Goal: Task Accomplishment & Management: Manage account settings

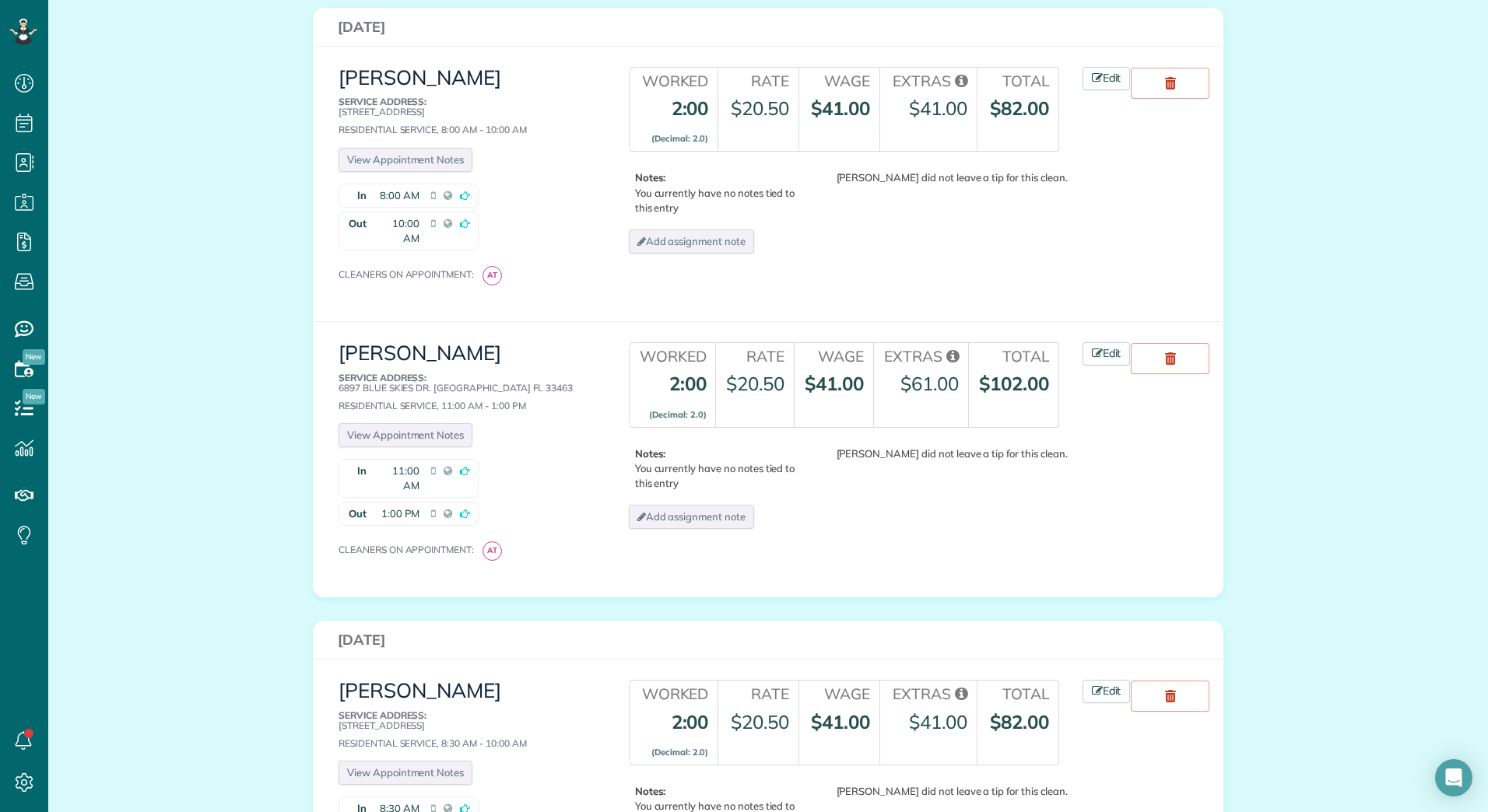
scroll to position [2256, 0]
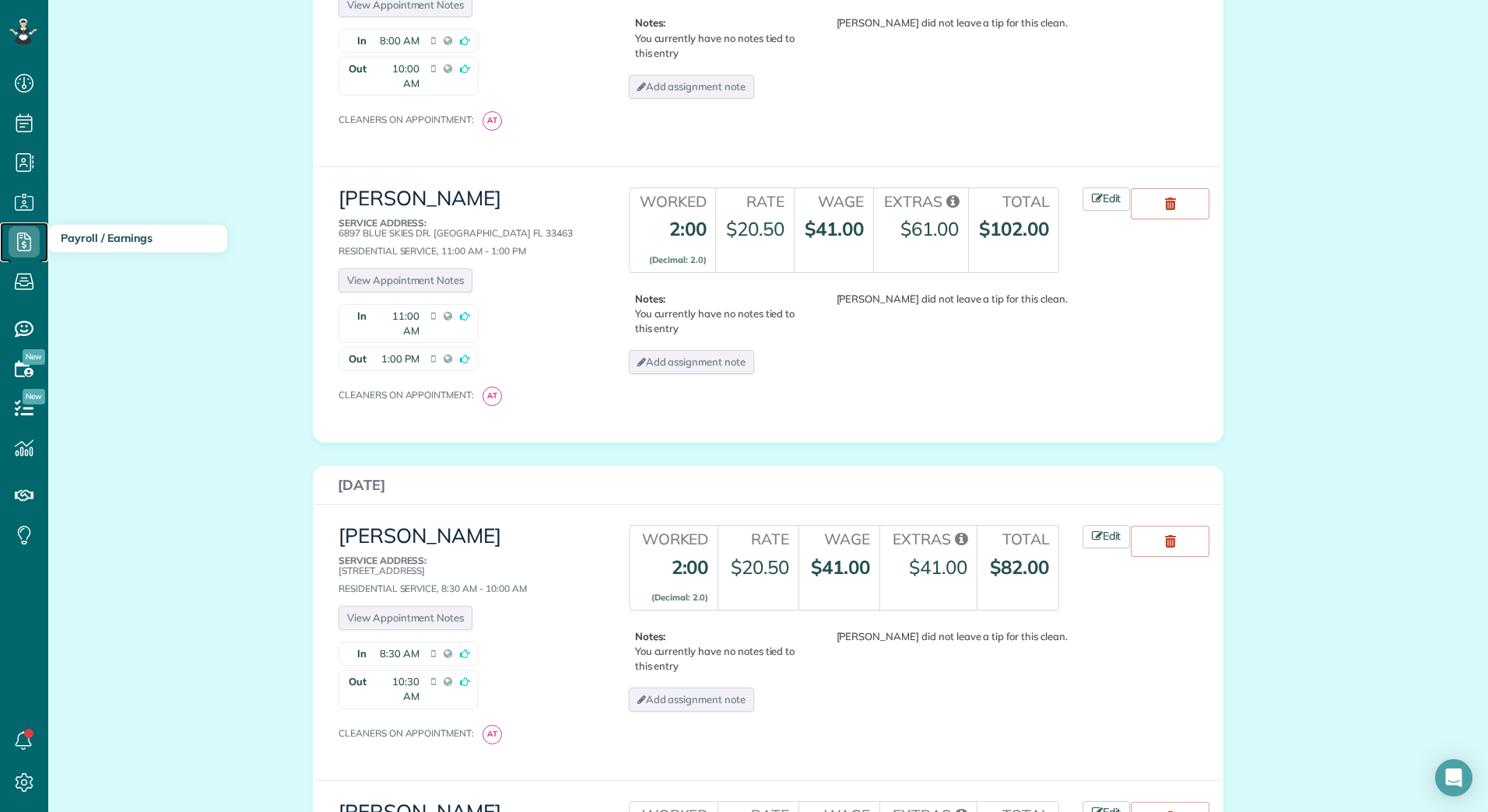
click at [15, 233] on icon at bounding box center [24, 242] width 31 height 31
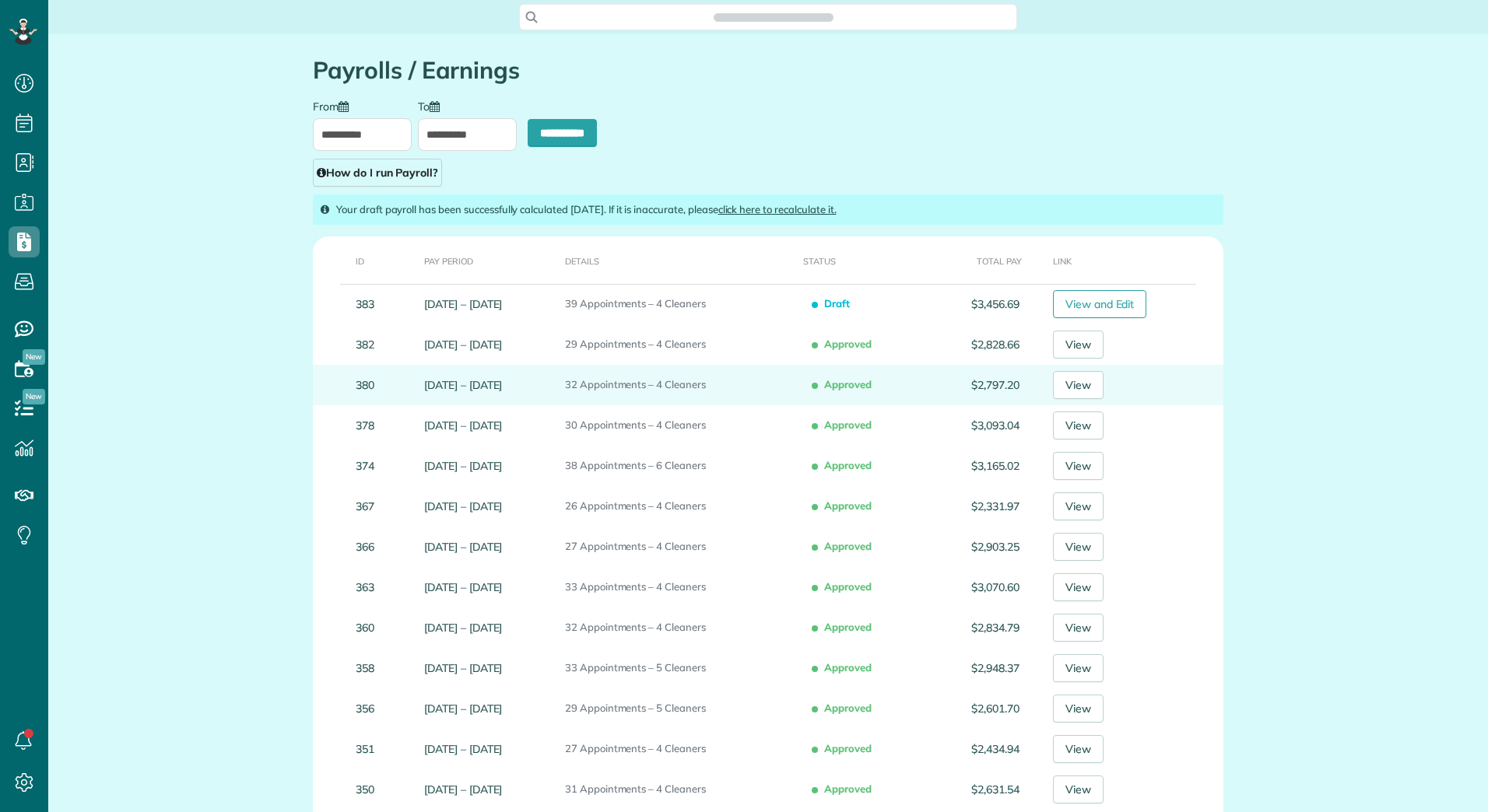
scroll to position [7, 7]
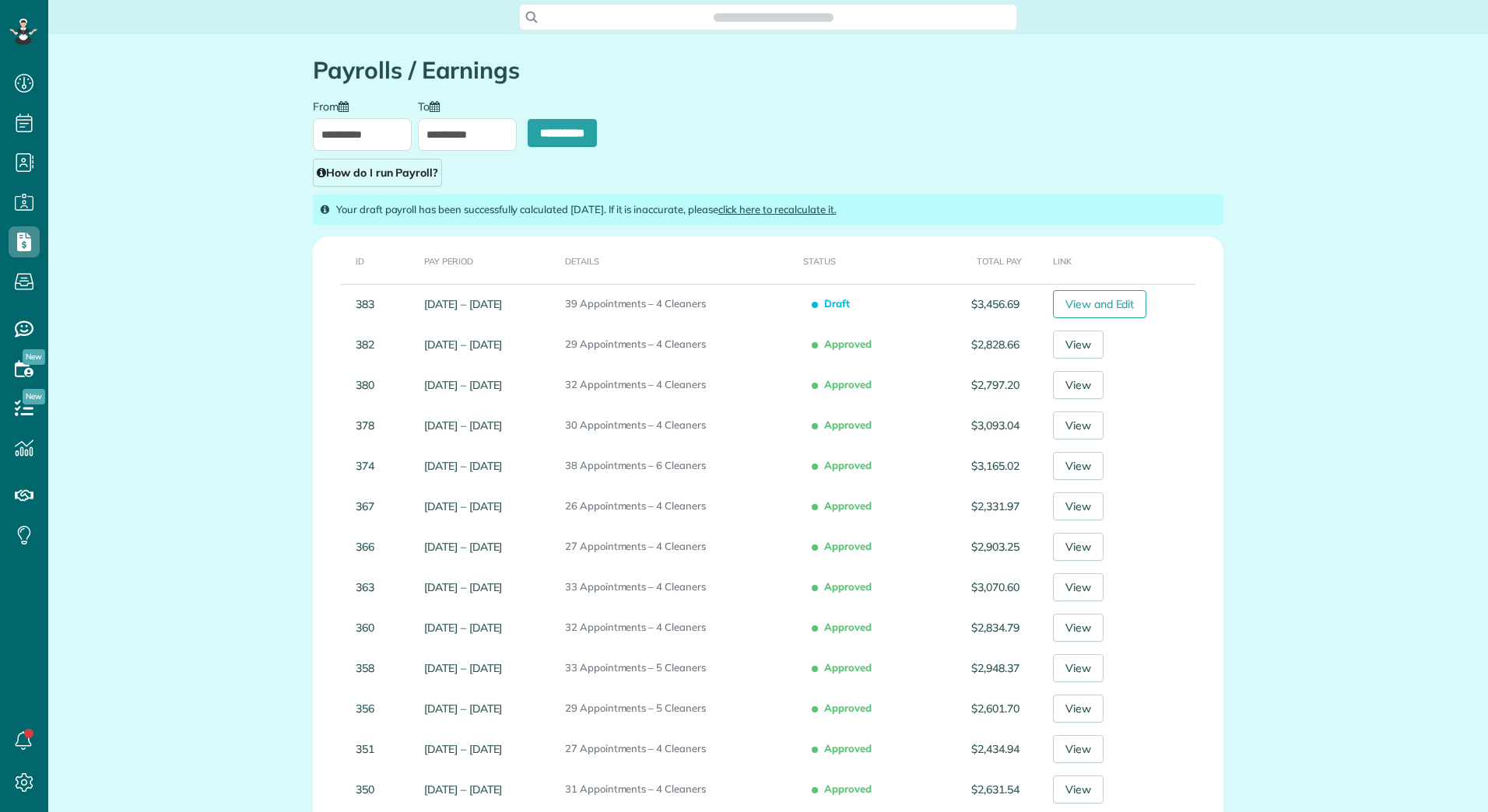
type input "**********"
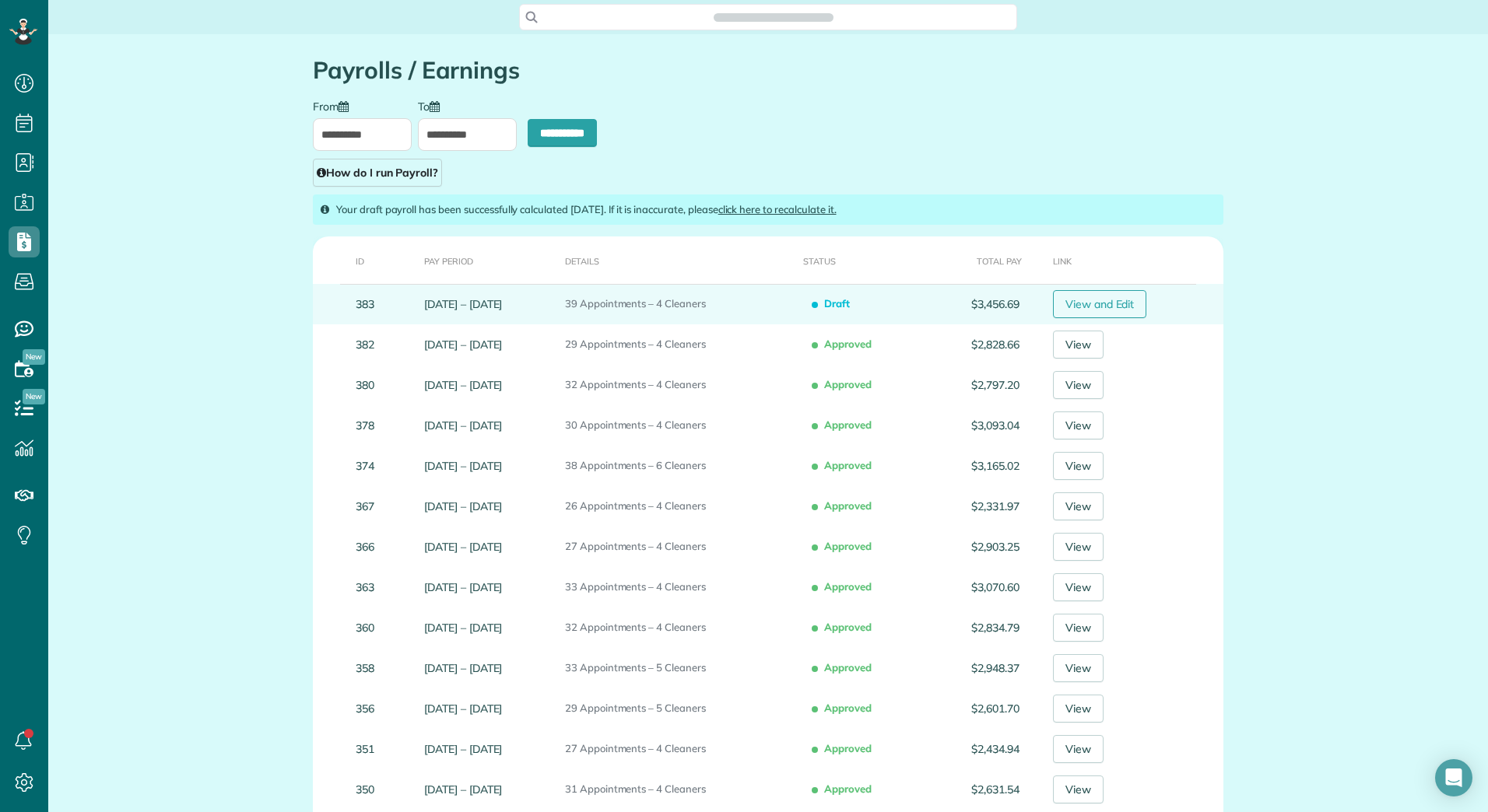
click at [1090, 299] on link "View and Edit" at bounding box center [1099, 304] width 94 height 28
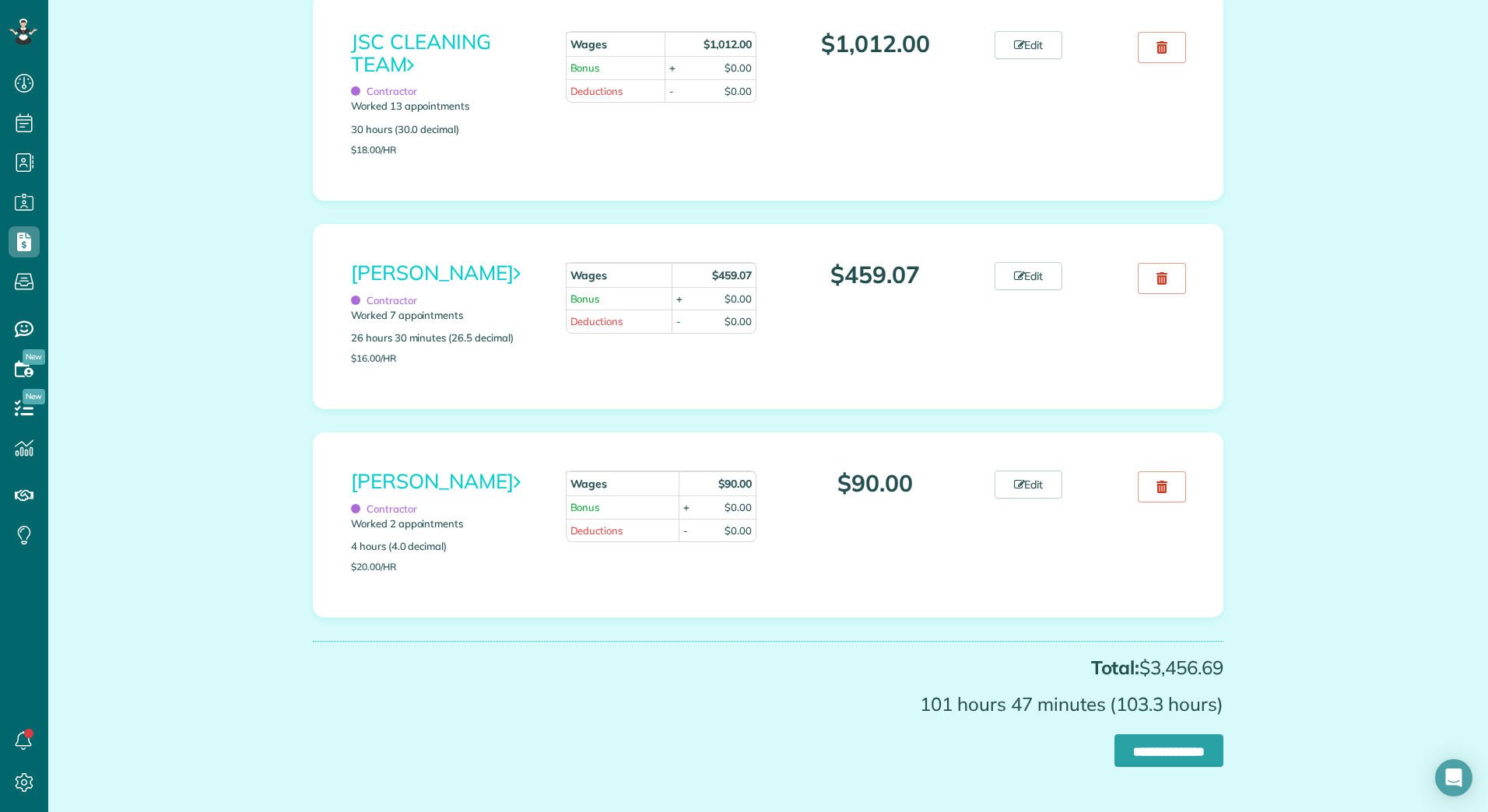
scroll to position [515, 0]
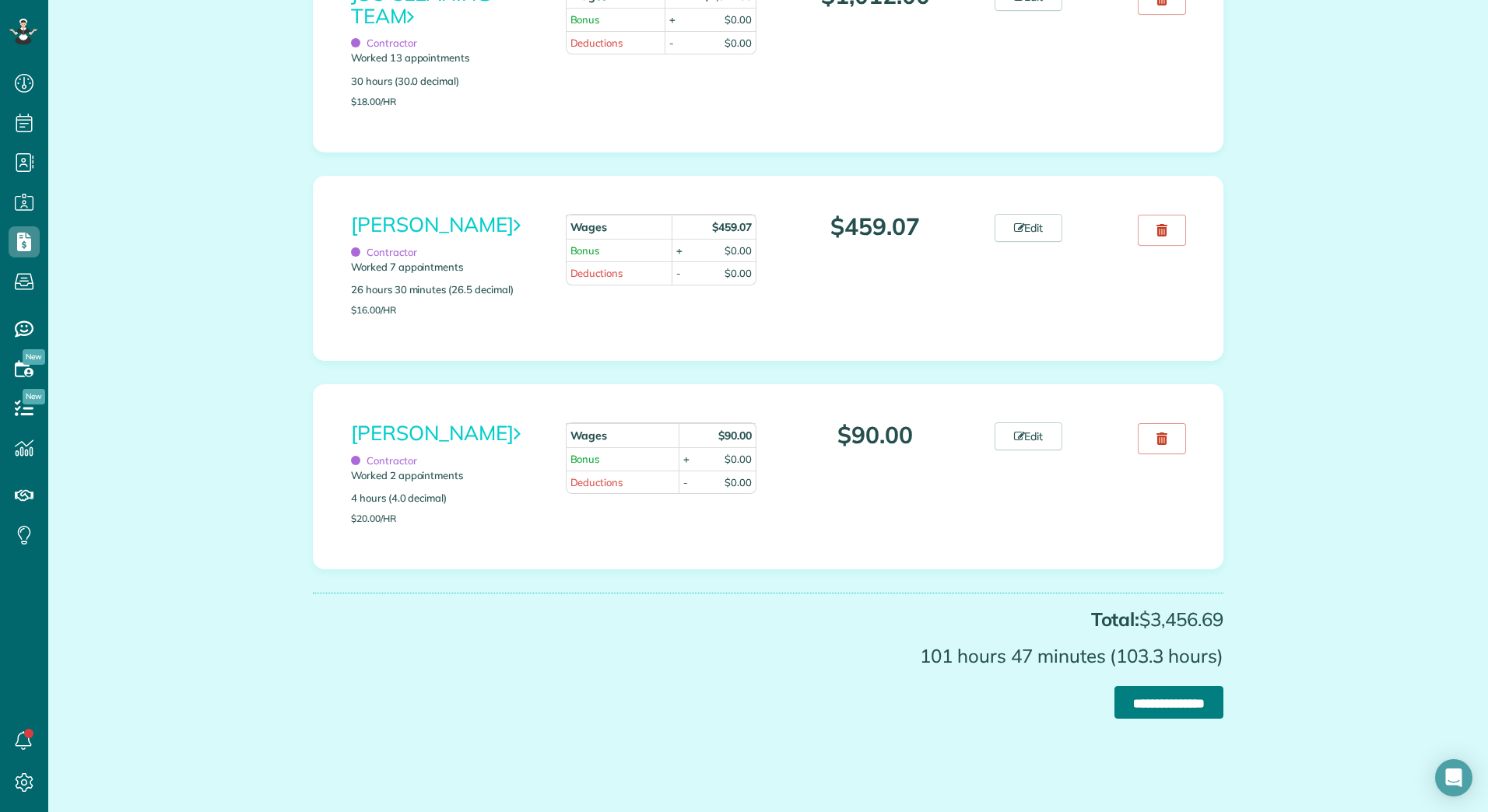
click at [1143, 693] on input "**********" at bounding box center [1168, 702] width 109 height 32
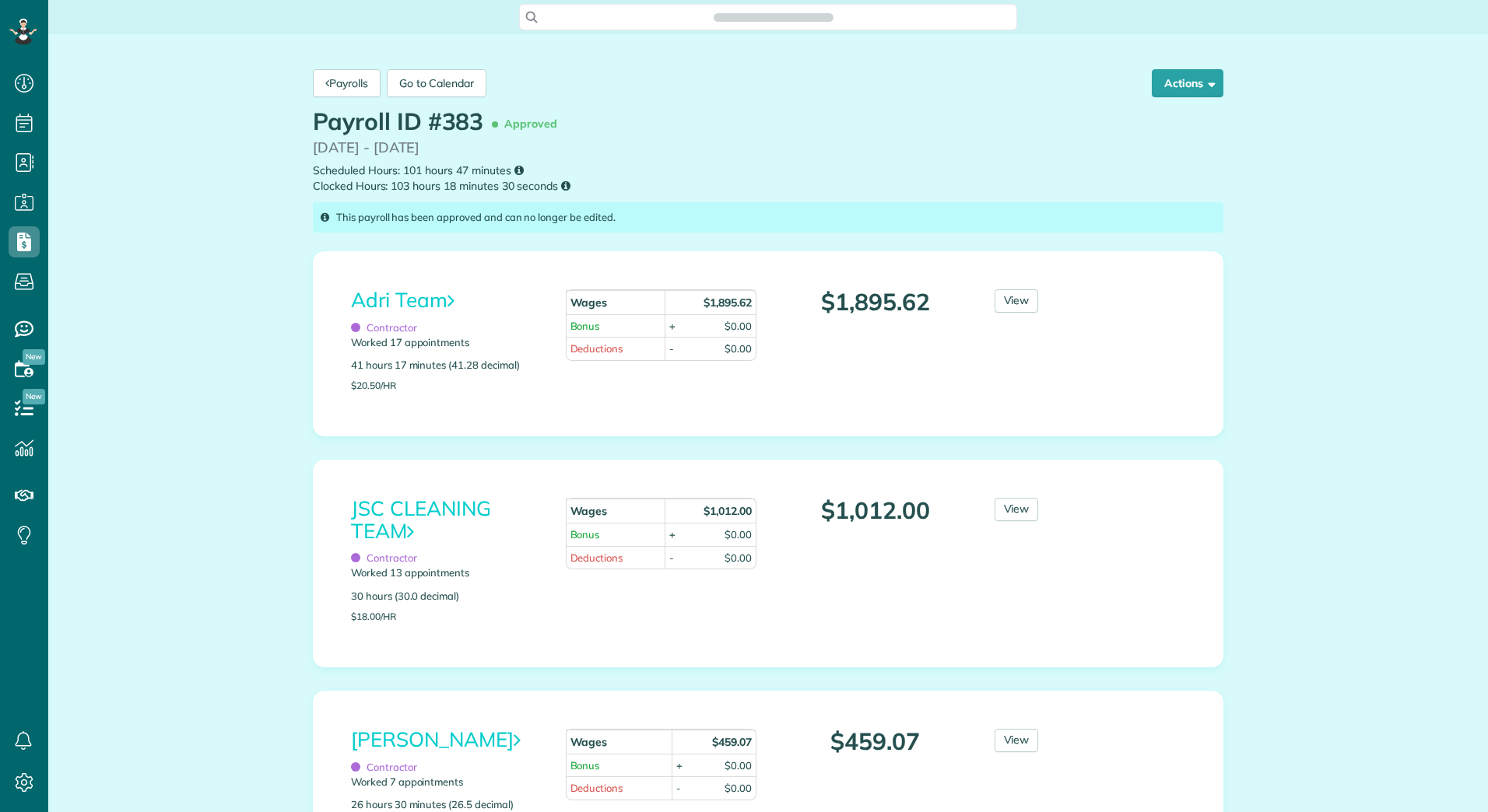
scroll to position [7, 7]
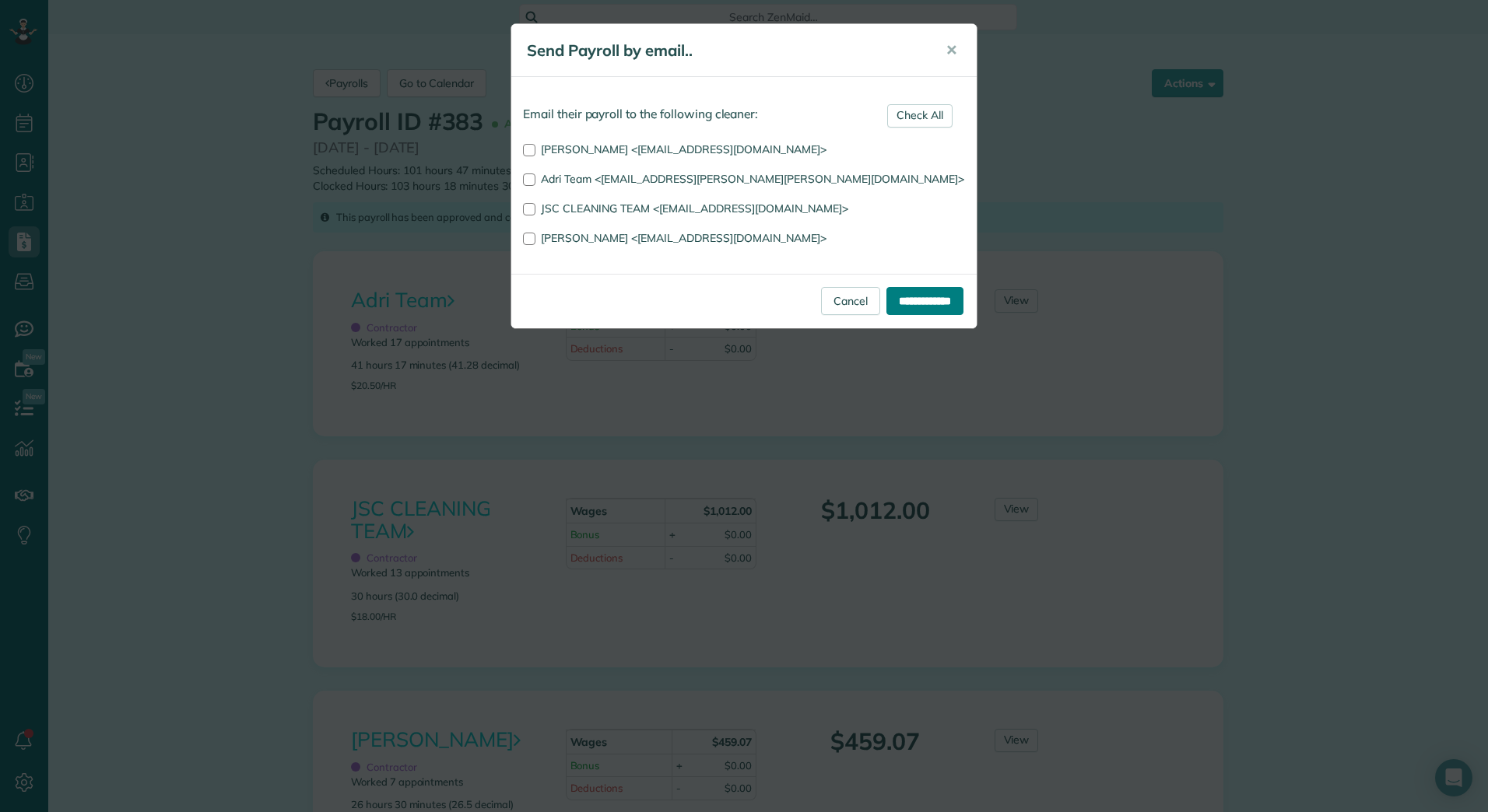
click at [899, 306] on input "**********" at bounding box center [924, 301] width 77 height 28
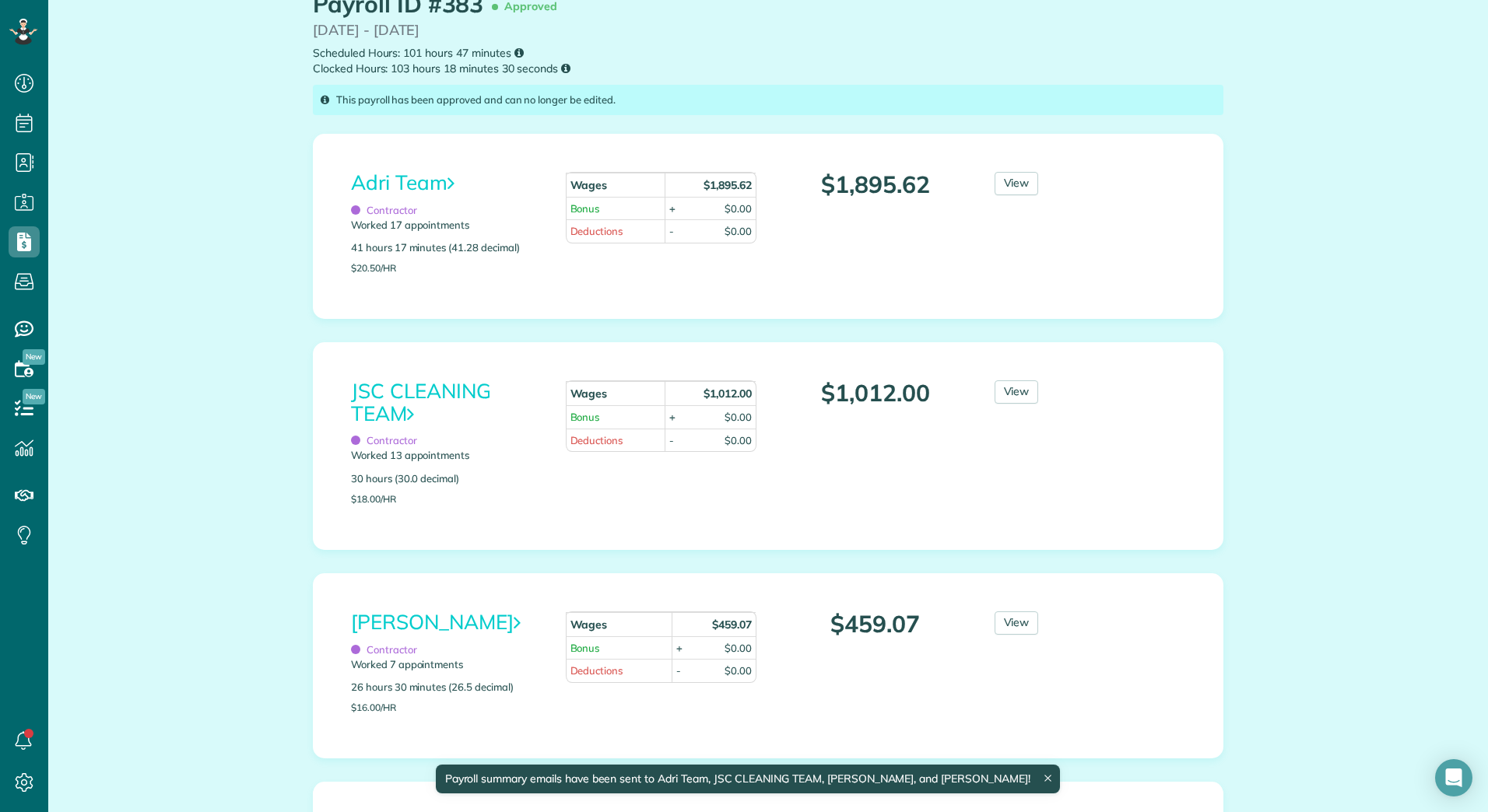
scroll to position [0, 0]
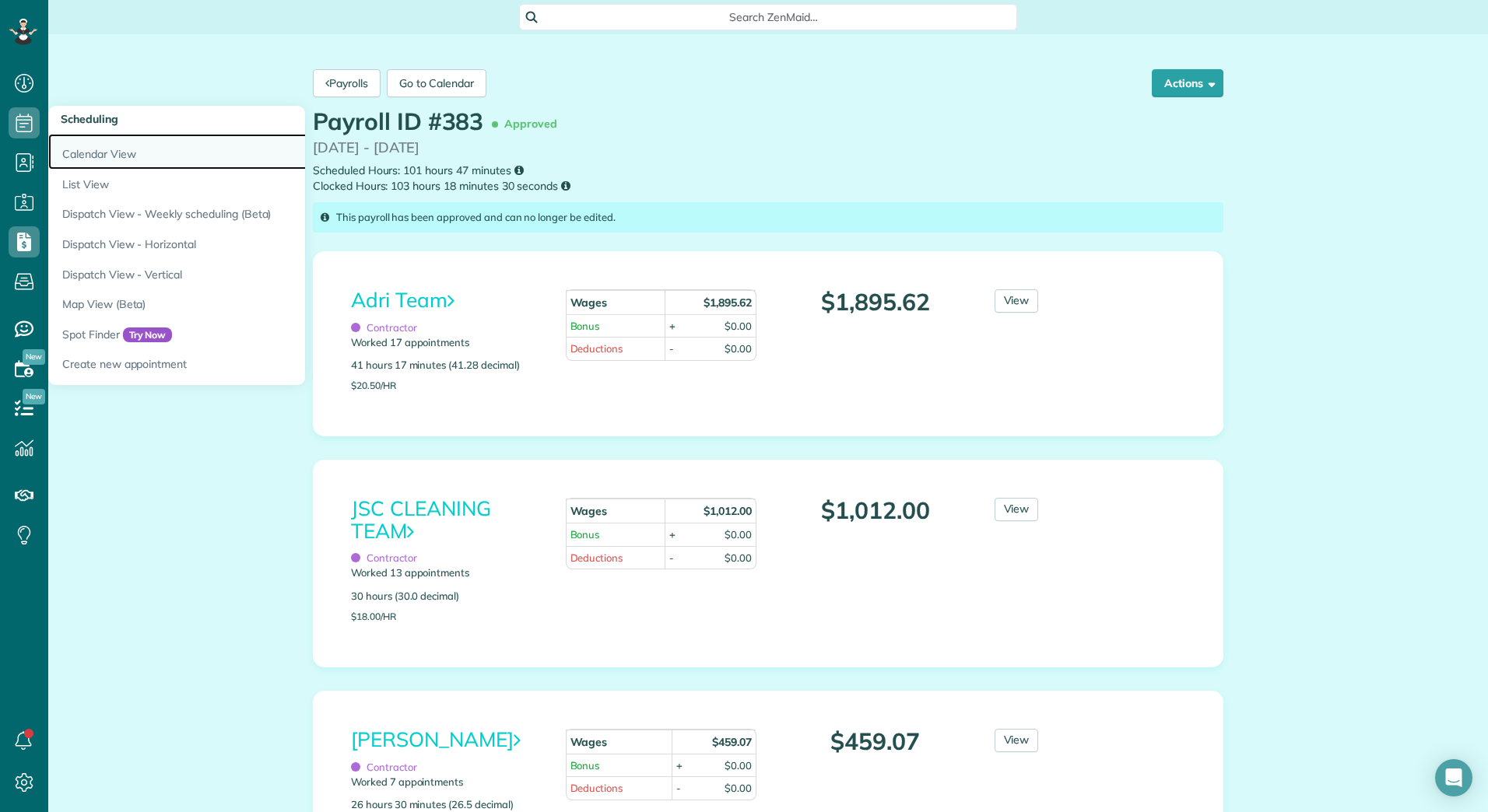
click at [63, 148] on link "Calendar View" at bounding box center [242, 152] width 389 height 36
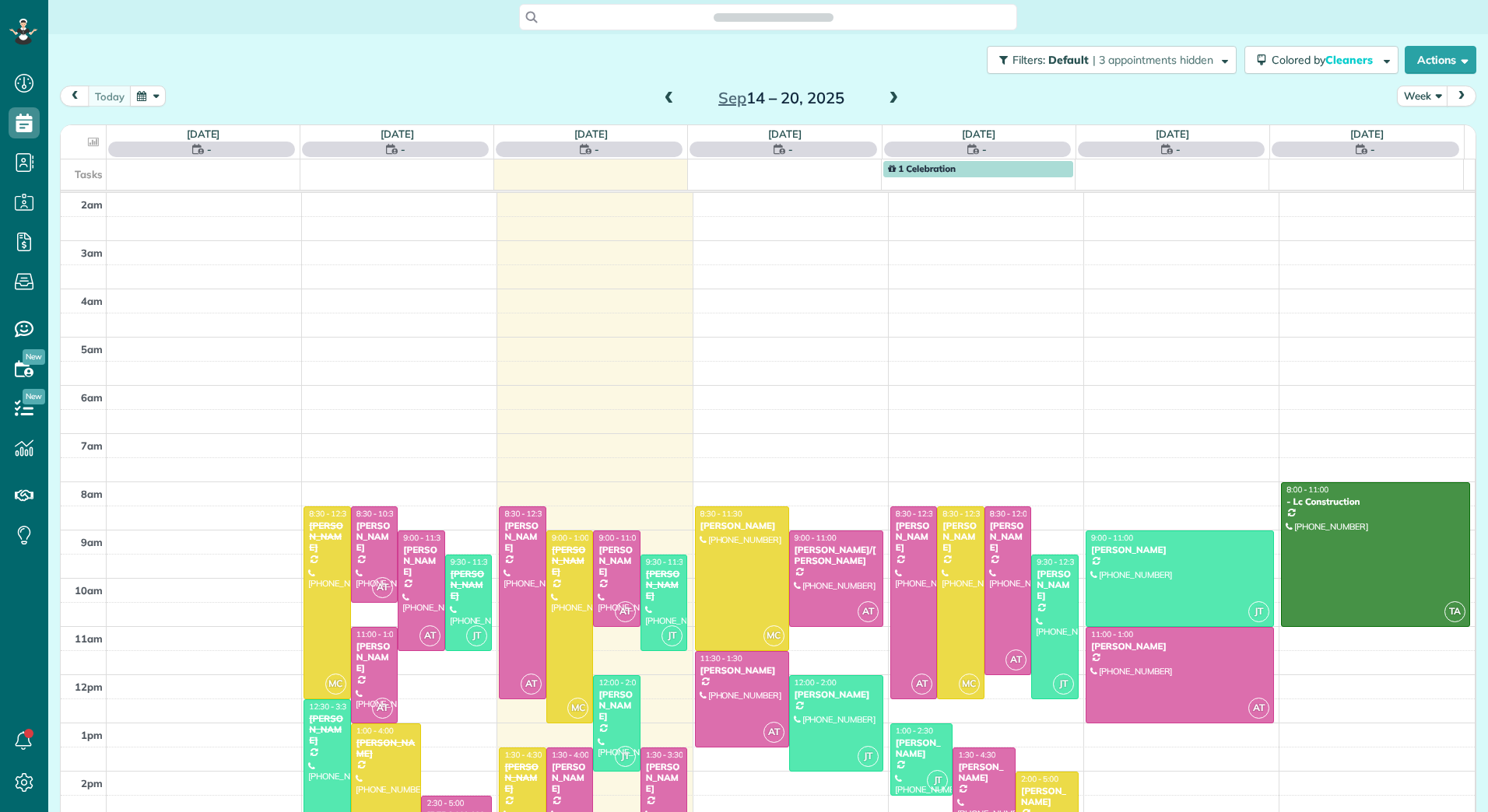
scroll to position [180, 0]
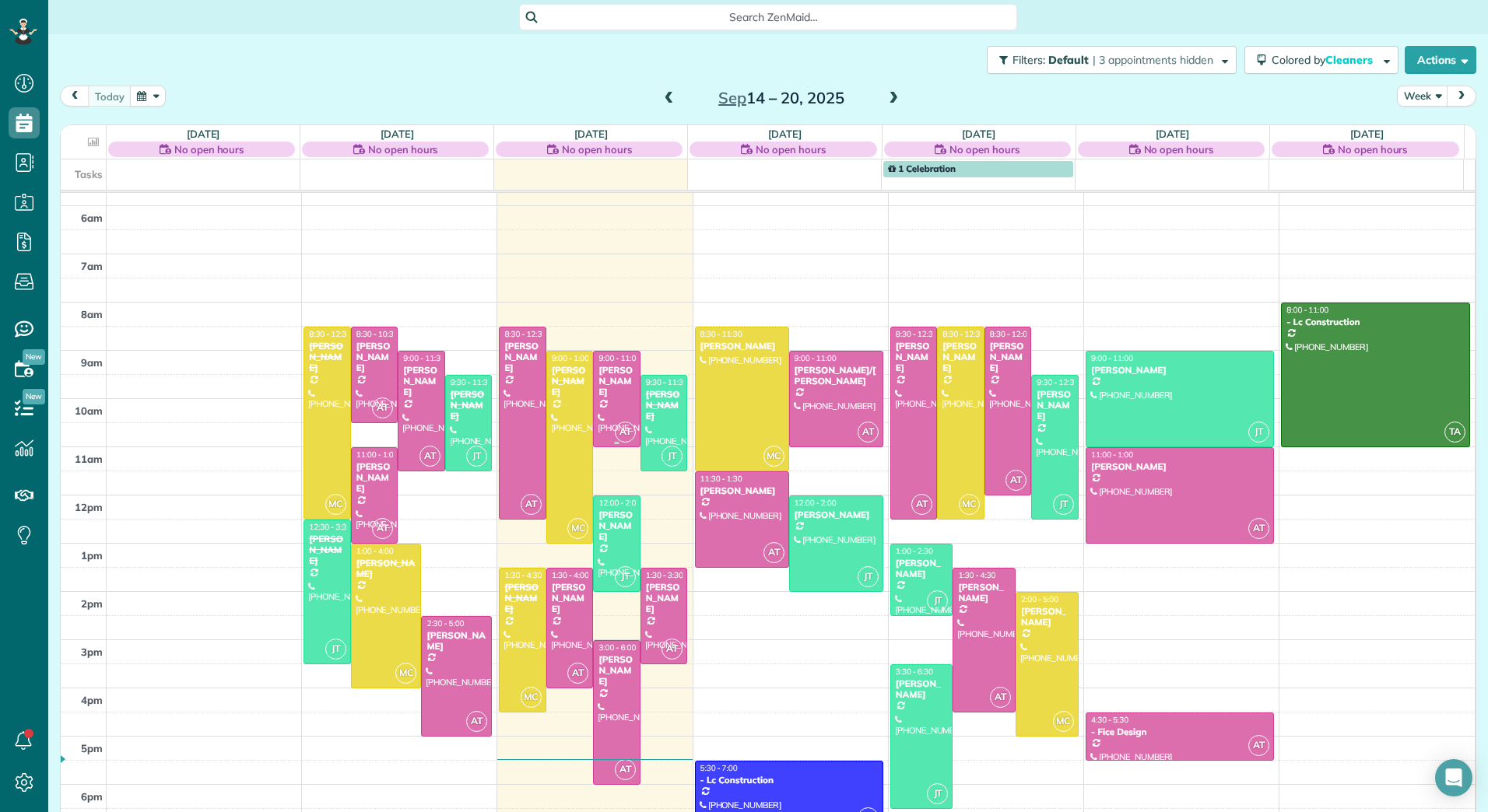
click at [604, 373] on div "[PERSON_NAME]" at bounding box center [616, 381] width 38 height 33
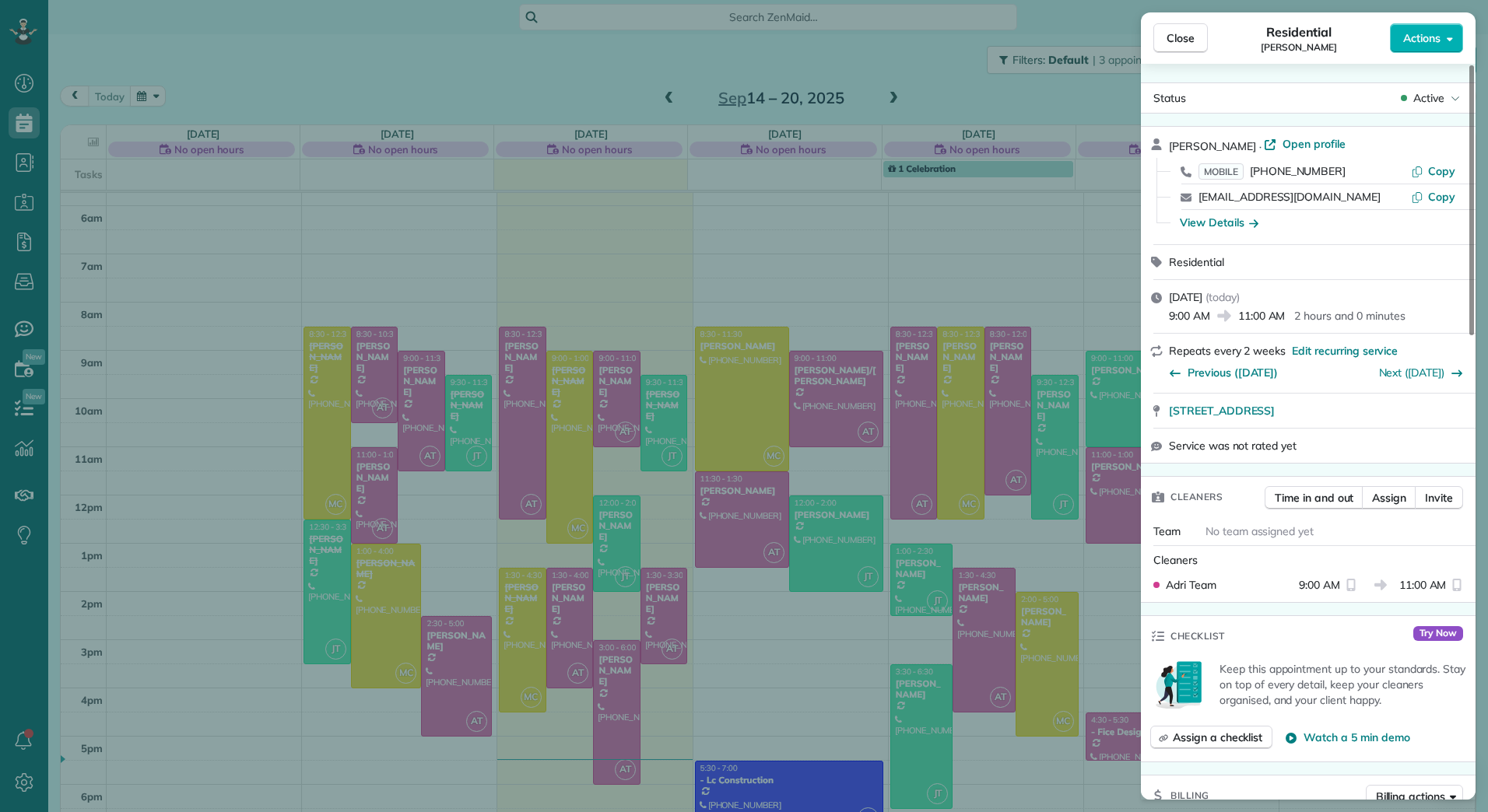
click at [1450, 36] on icon "button" at bounding box center [1450, 38] width 6 height 11
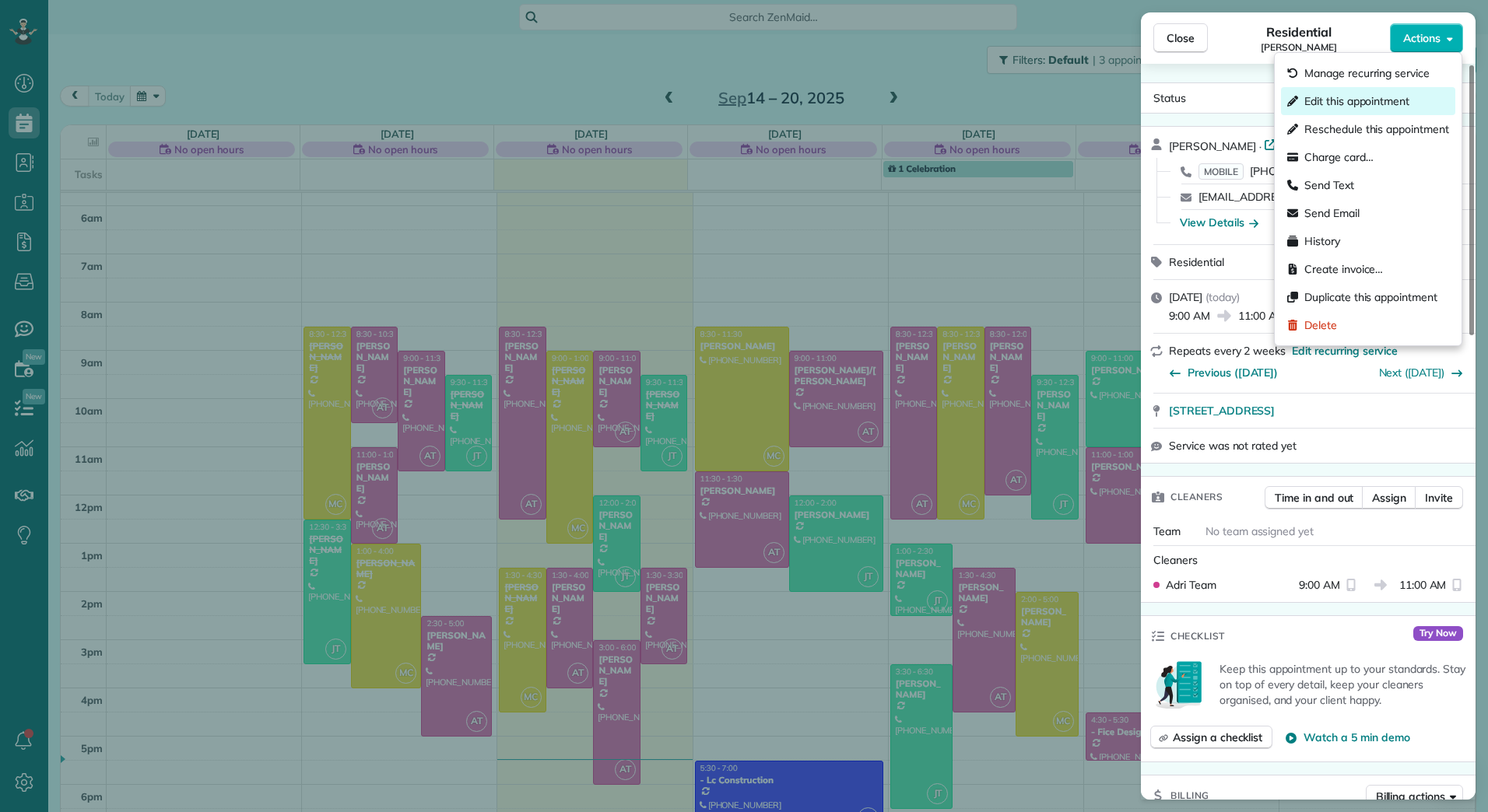
click at [1365, 103] on span "Edit this appointment" at bounding box center [1356, 101] width 105 height 15
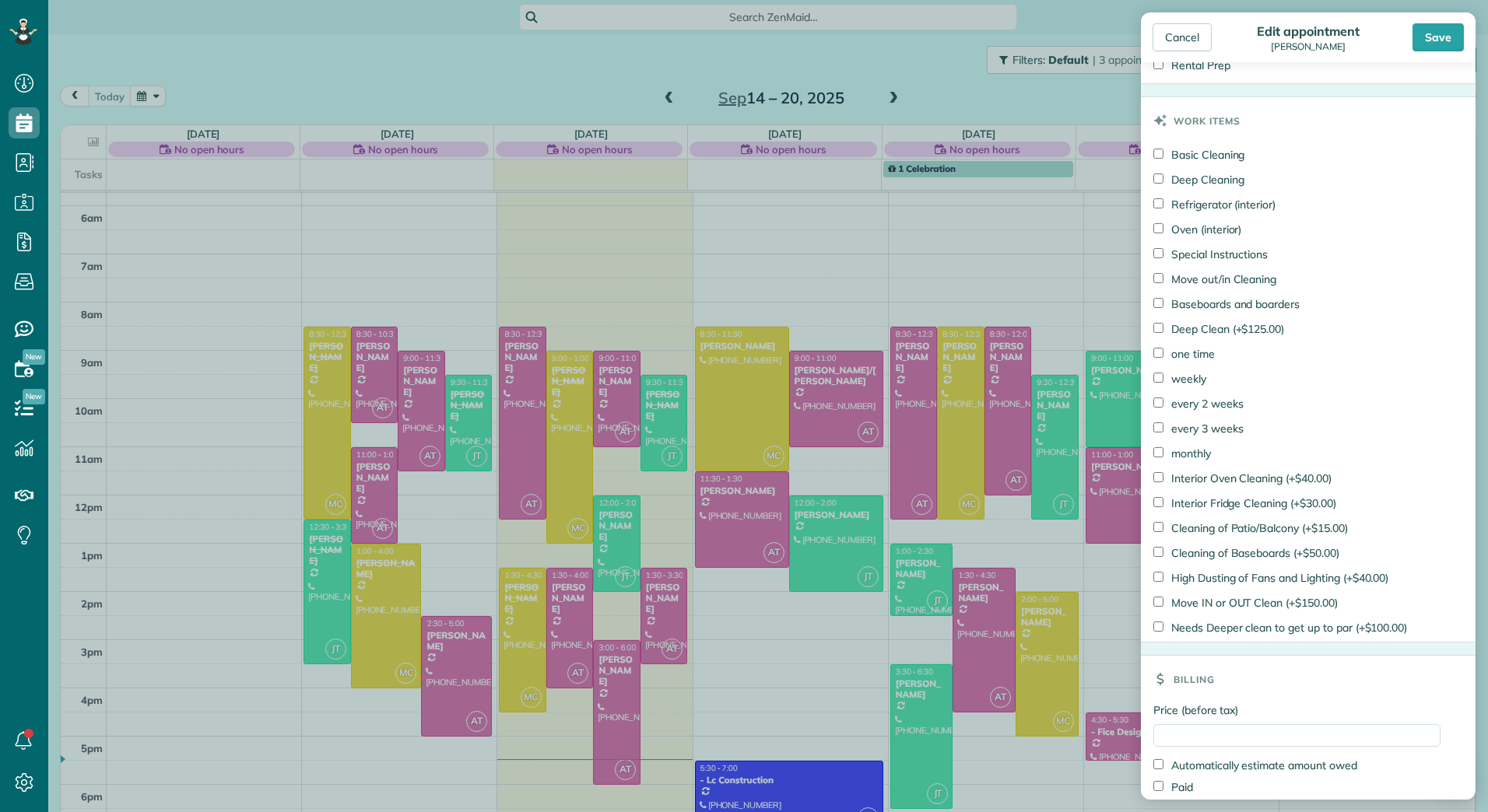
scroll to position [836, 0]
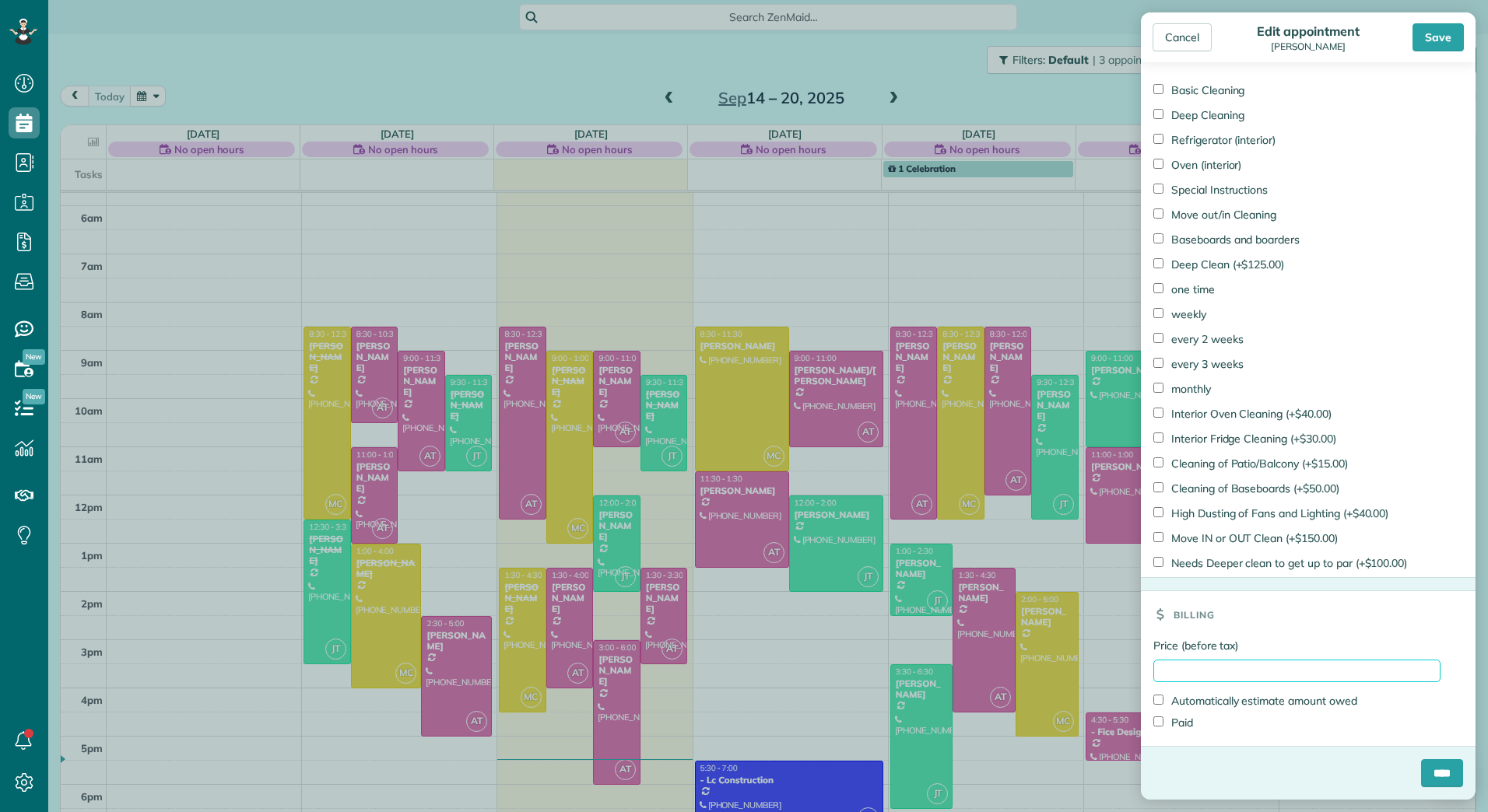
click at [1214, 664] on input "Price (before tax)" at bounding box center [1297, 671] width 287 height 23
type input "******"
drag, startPoint x: 1166, startPoint y: 719, endPoint x: 1189, endPoint y: 724, distance: 23.5
click at [1166, 719] on label "Paid" at bounding box center [1172, 722] width 40 height 15
click at [1438, 764] on input "****" at bounding box center [1442, 773] width 42 height 28
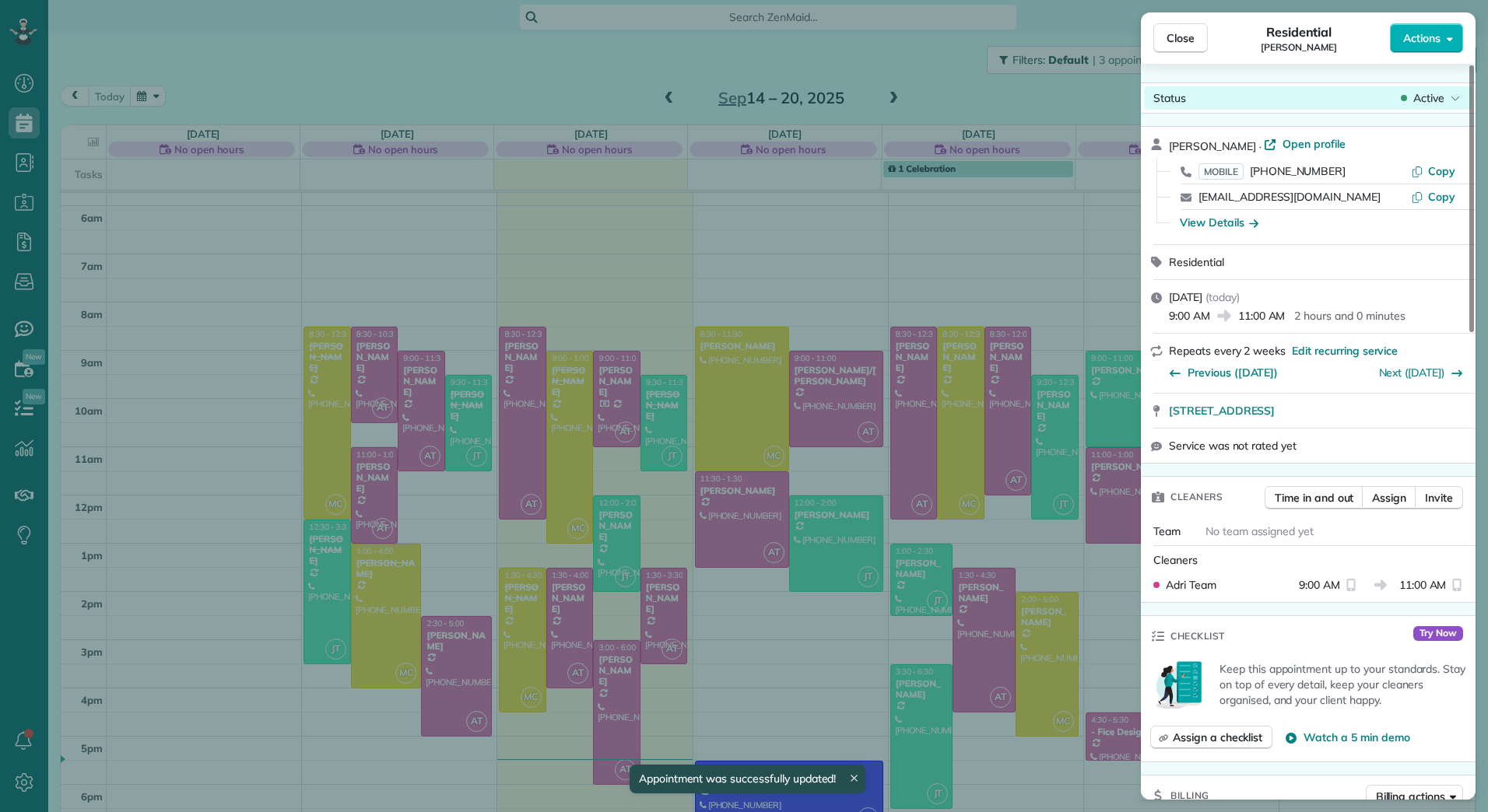
click at [1431, 89] on div "Status Active" at bounding box center [1308, 97] width 329 height 24
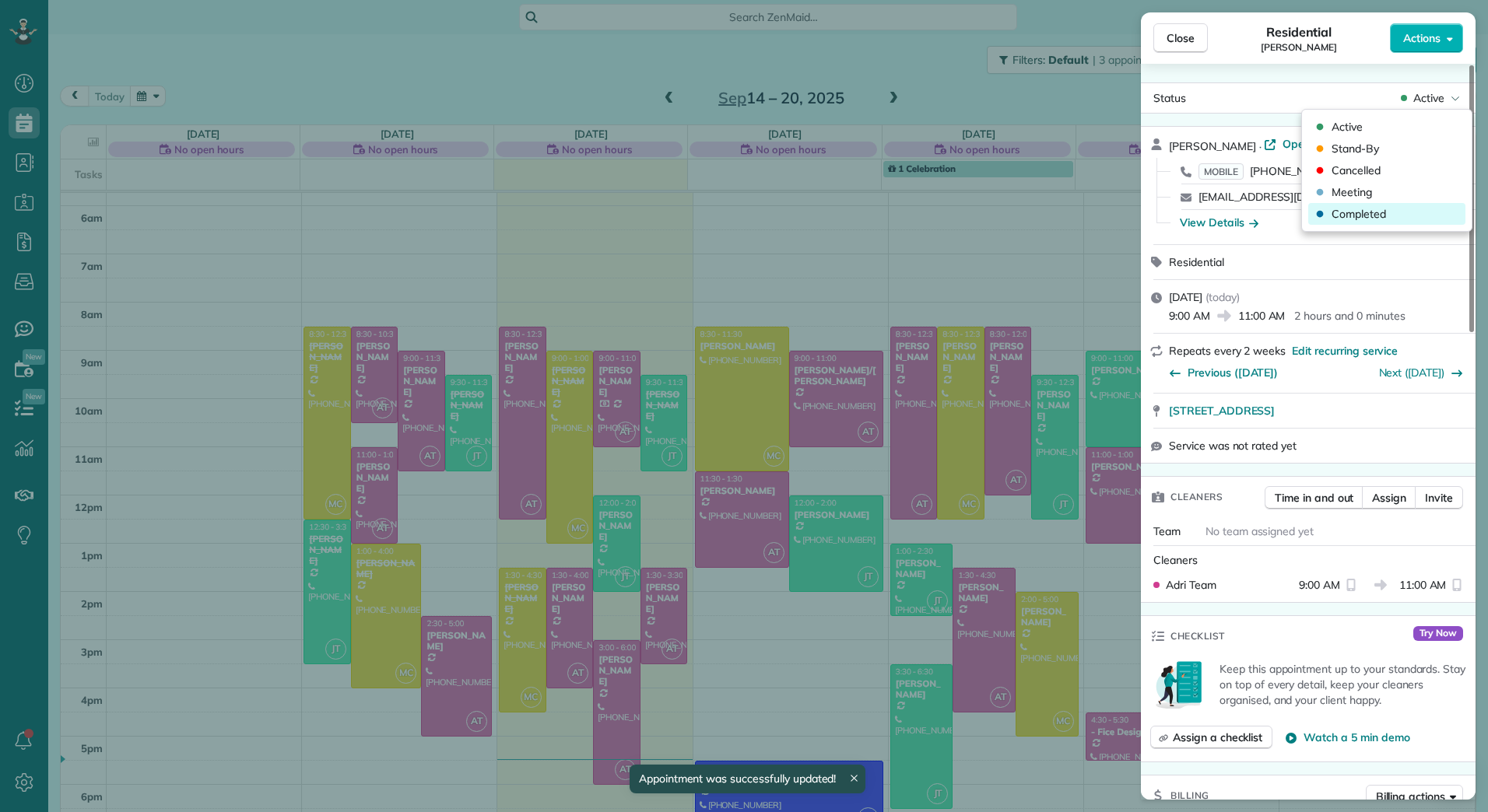
click at [1390, 204] on div "Completed" at bounding box center [1387, 213] width 157 height 22
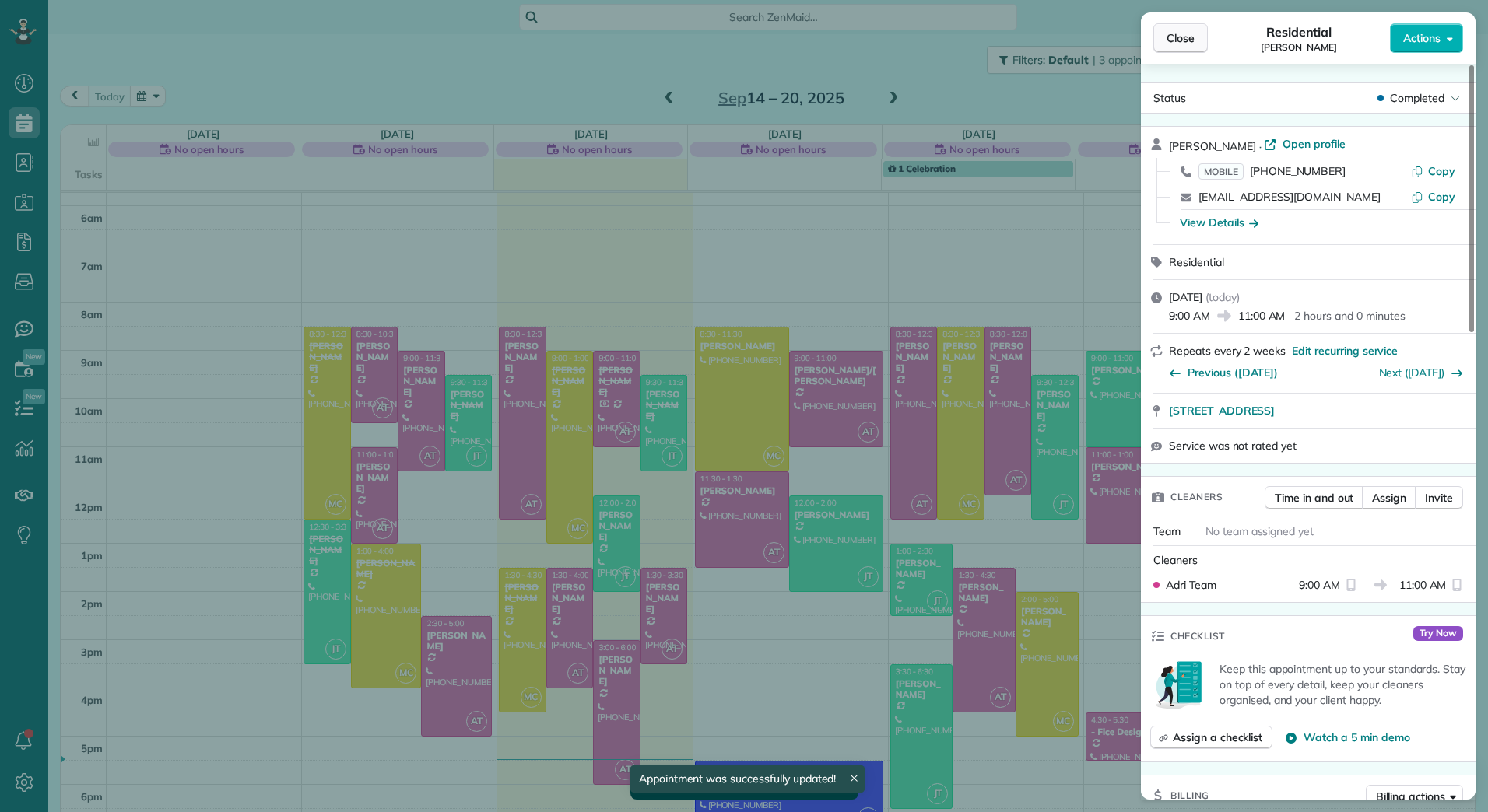
click at [1196, 35] on button "Close" at bounding box center [1180, 38] width 54 height 29
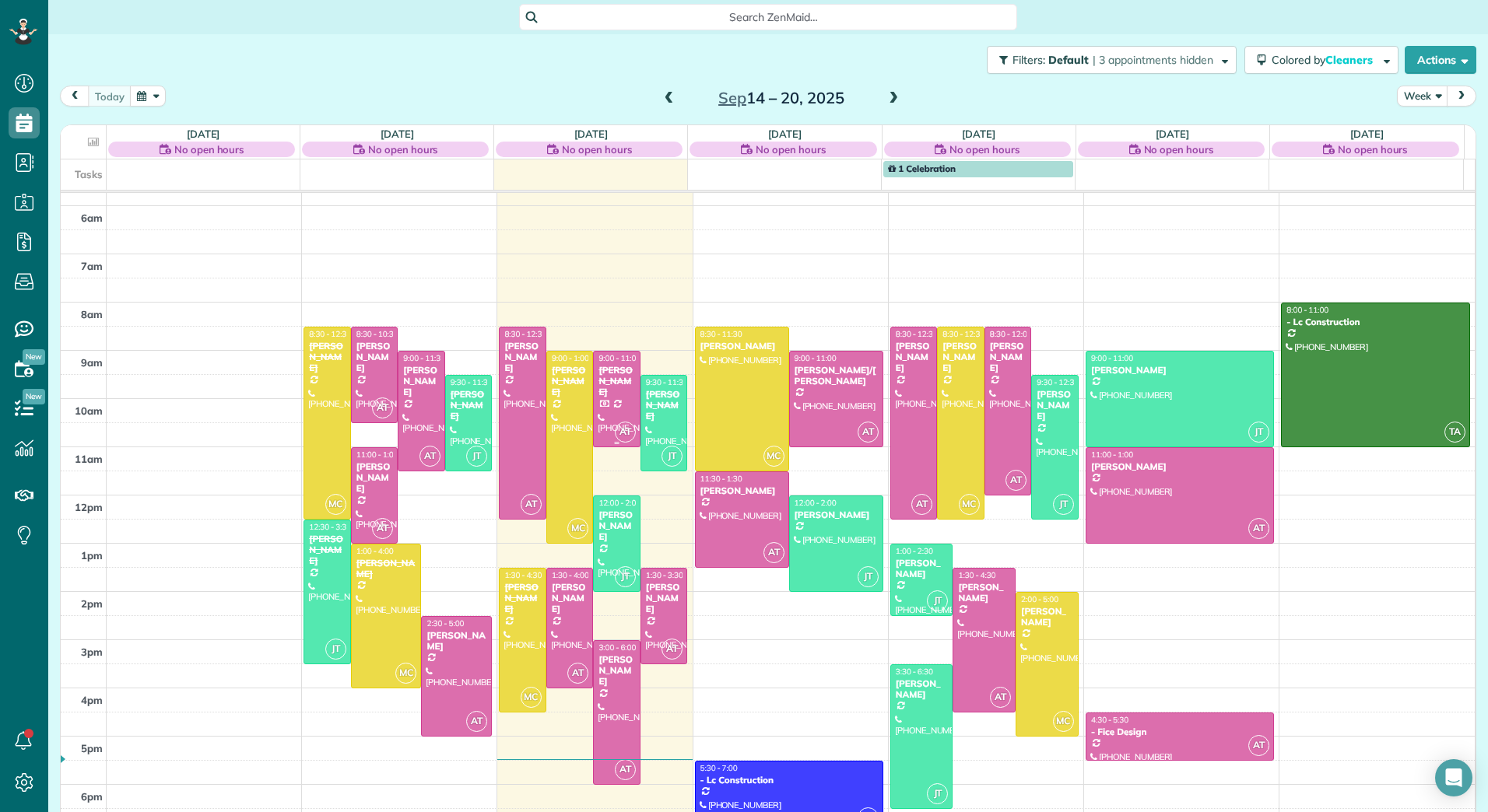
click at [618, 380] on div "[PERSON_NAME]" at bounding box center [616, 381] width 38 height 33
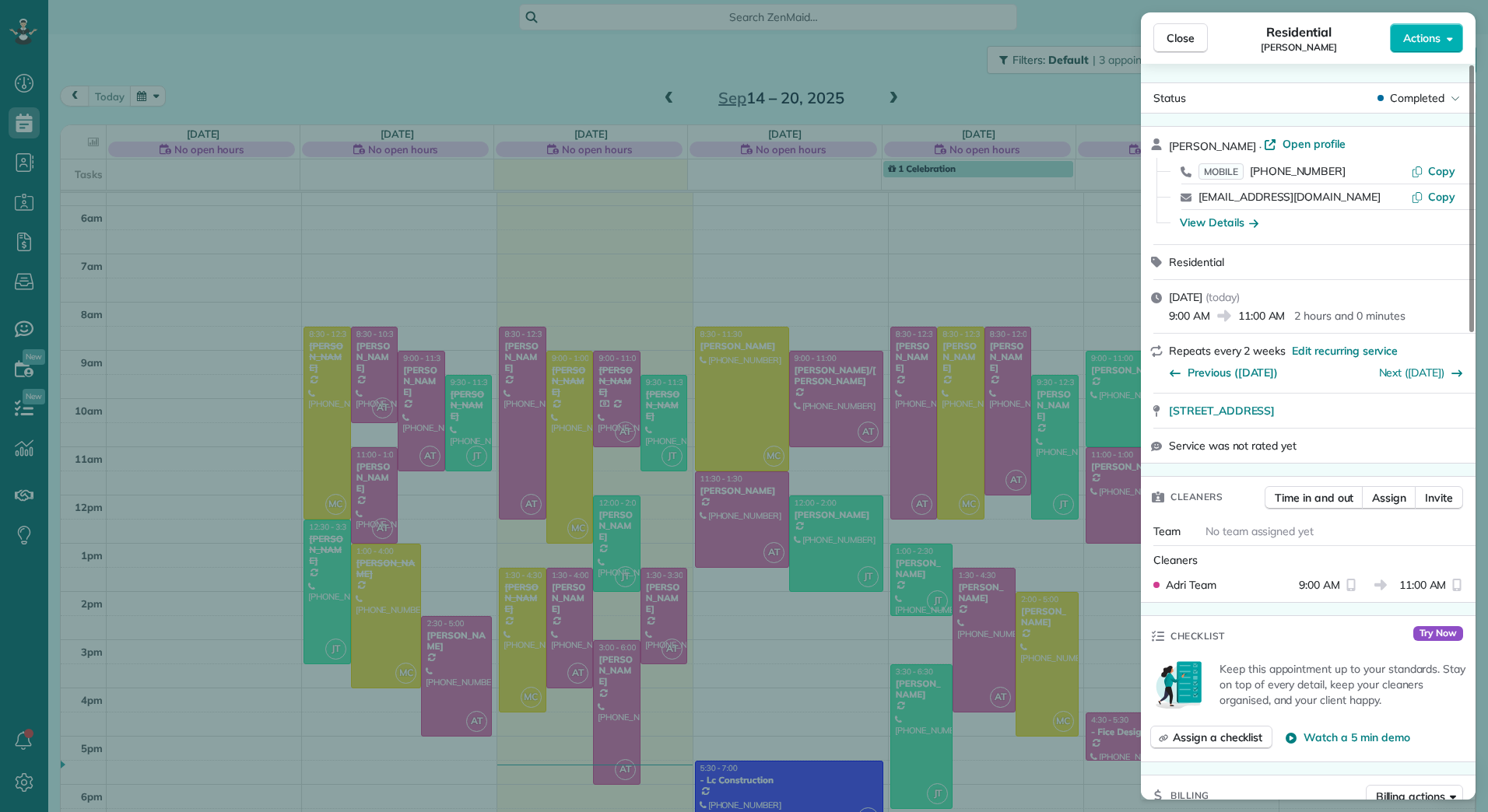
click at [609, 407] on div "Close Residential [PERSON_NAME] Actions Status Completed [PERSON_NAME] · Open p…" at bounding box center [744, 406] width 1488 height 812
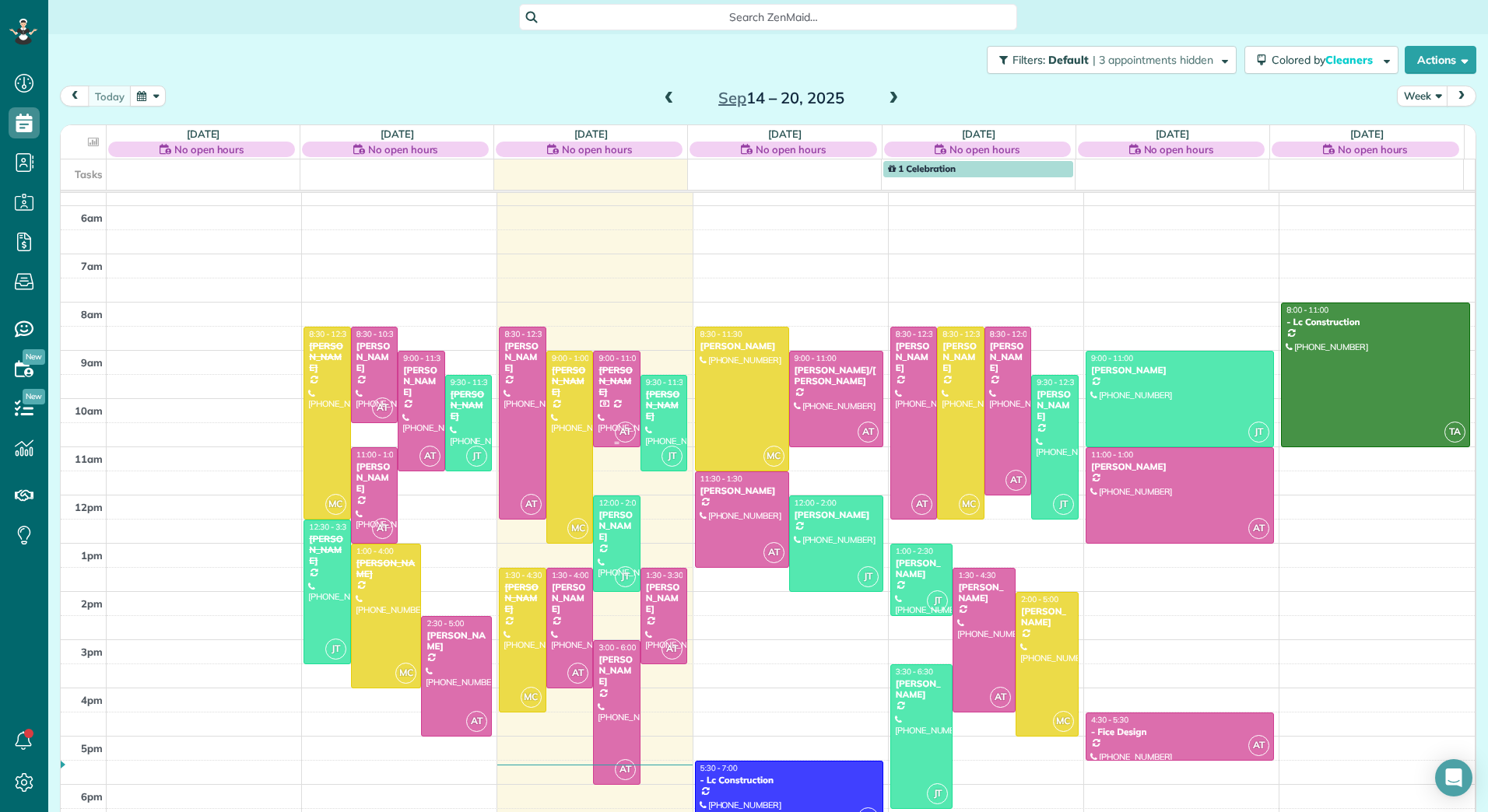
click at [616, 399] on div at bounding box center [617, 398] width 46 height 95
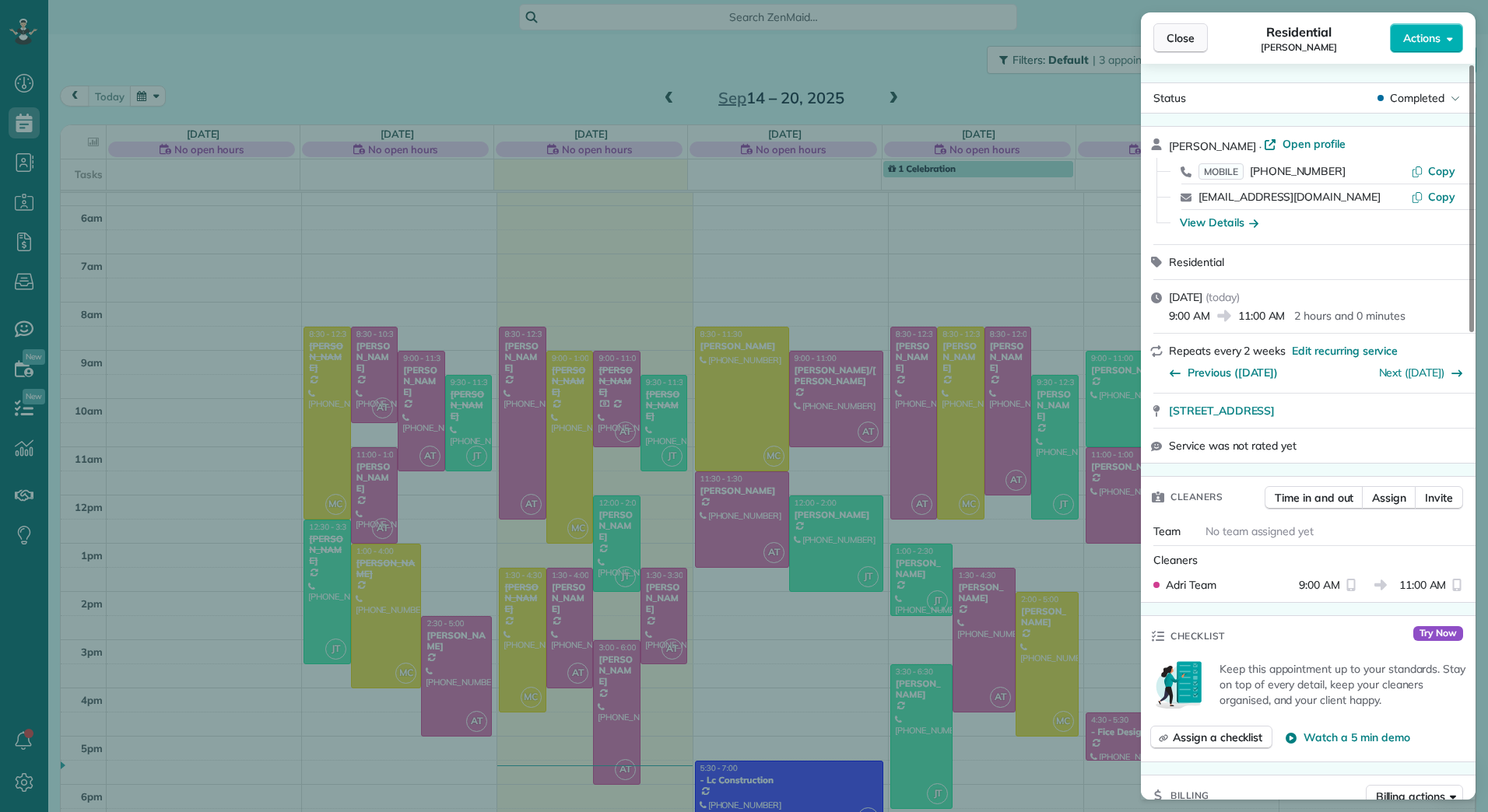
click at [1192, 32] on span "Close" at bounding box center [1180, 37] width 28 height 15
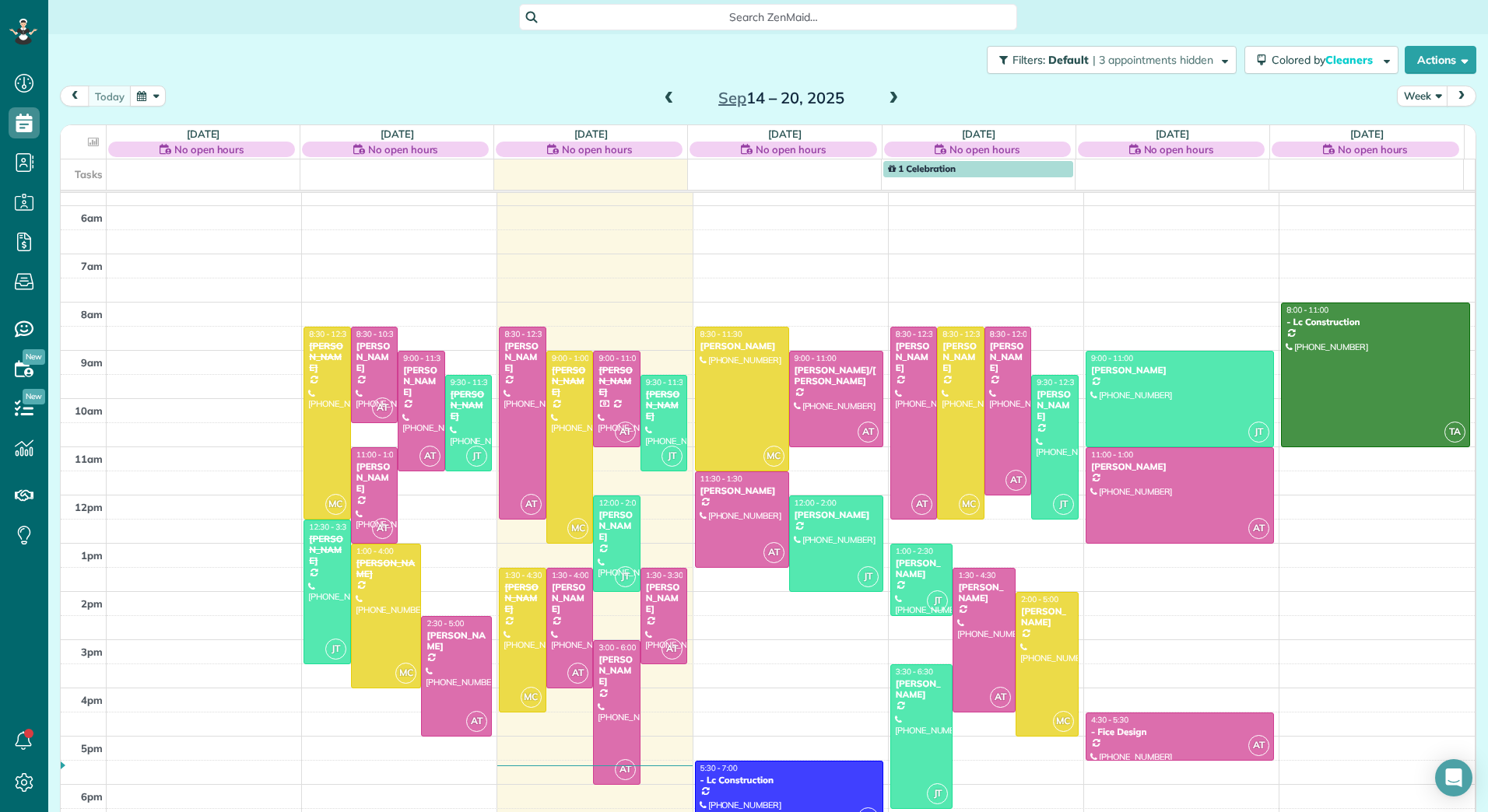
click at [660, 97] on span at bounding box center [669, 98] width 17 height 14
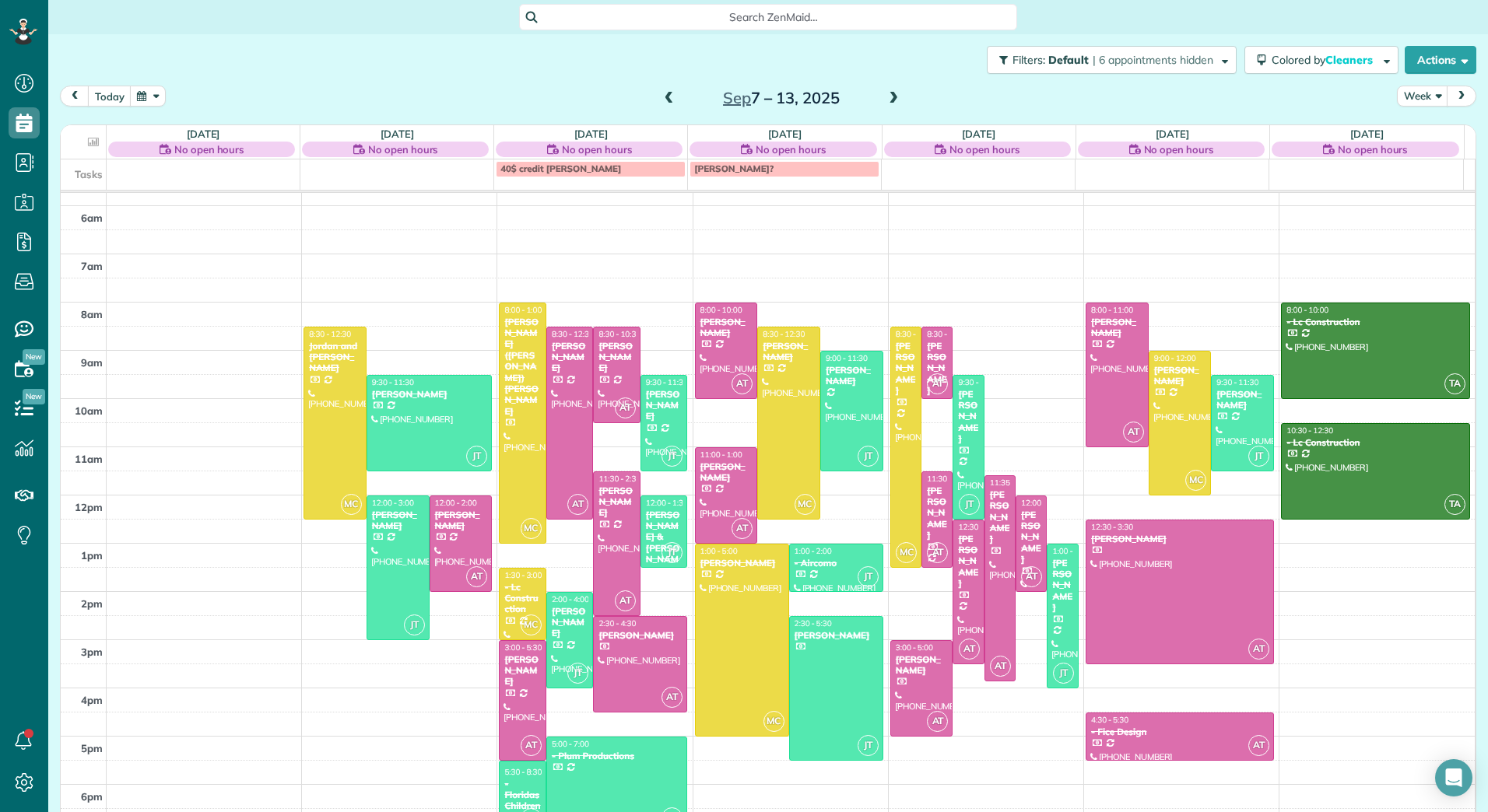
click at [660, 97] on span at bounding box center [669, 98] width 17 height 14
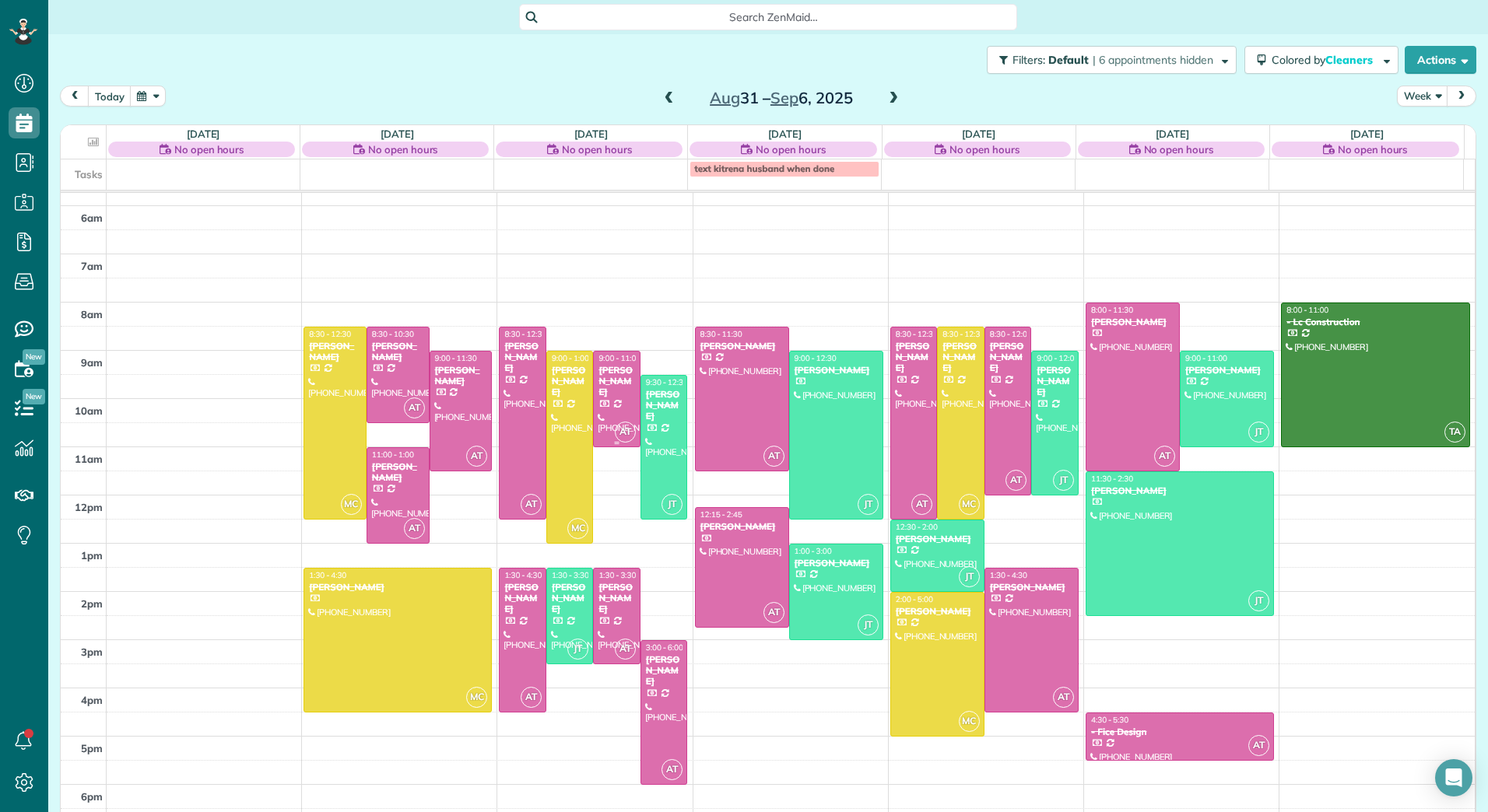
click at [616, 397] on div at bounding box center [617, 398] width 46 height 95
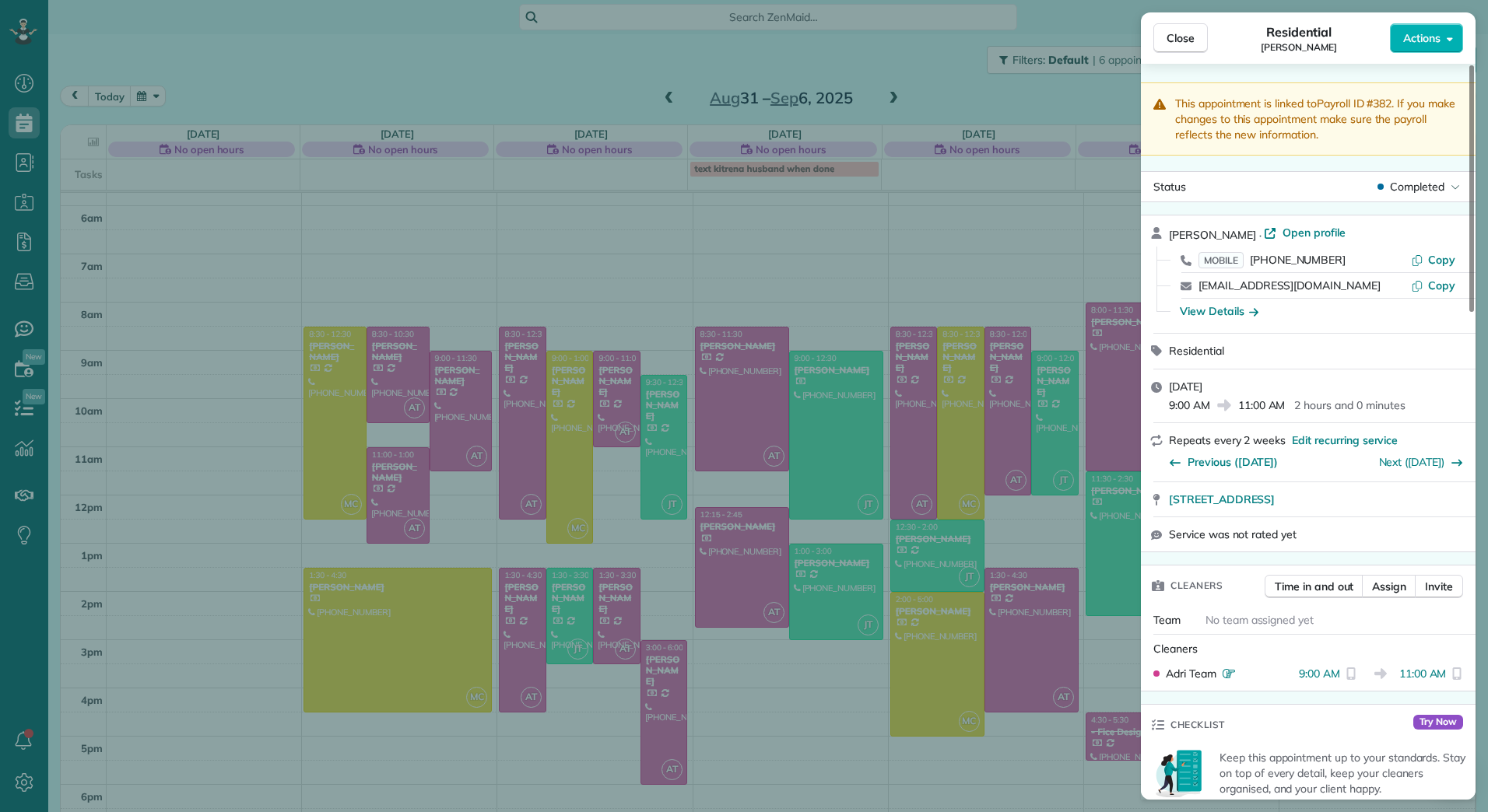
click at [673, 97] on div "Close Residential [PERSON_NAME] Actions This appointment is linked to Payroll I…" at bounding box center [744, 406] width 1488 height 812
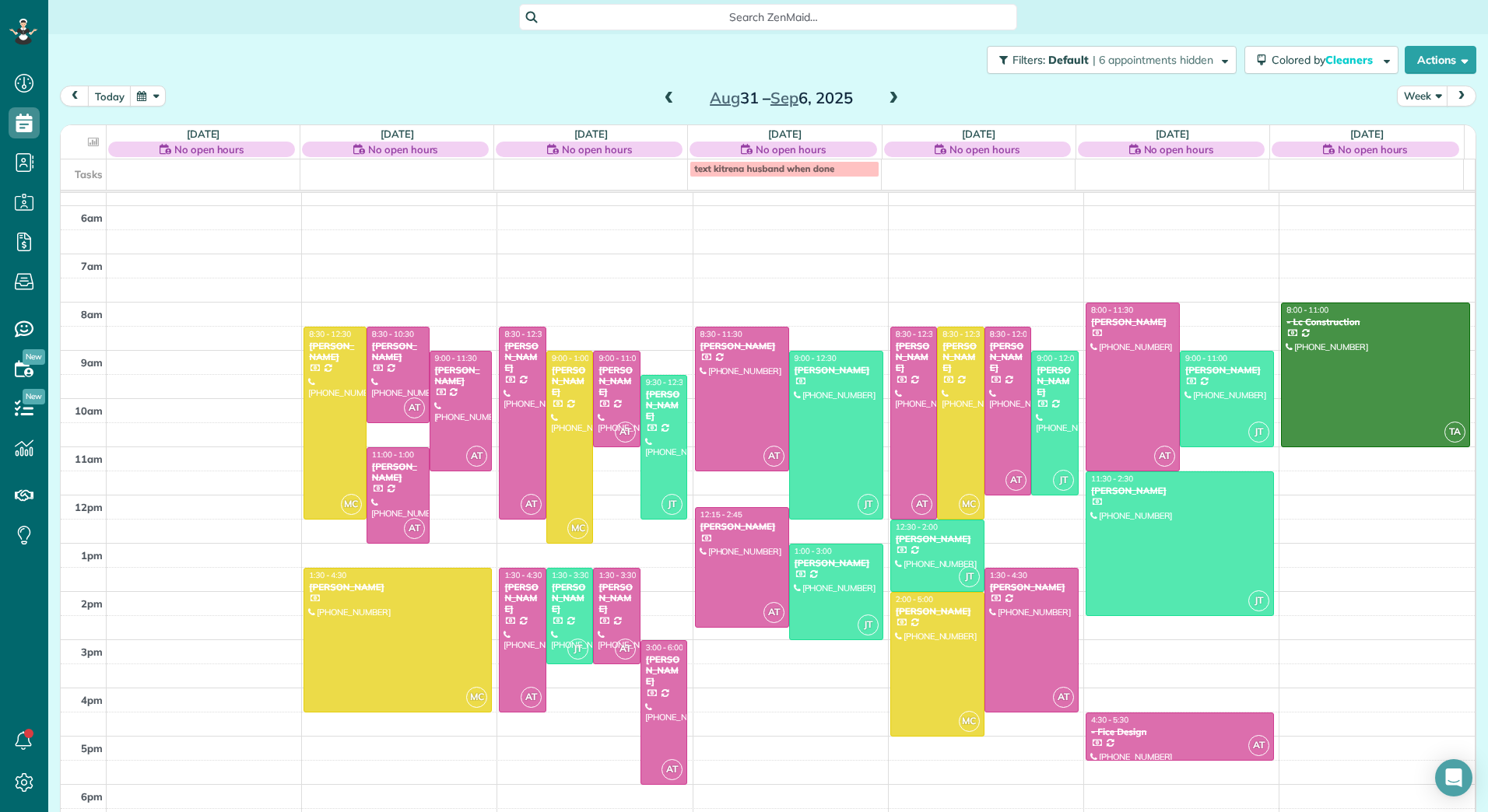
click at [660, 95] on span at bounding box center [669, 98] width 17 height 14
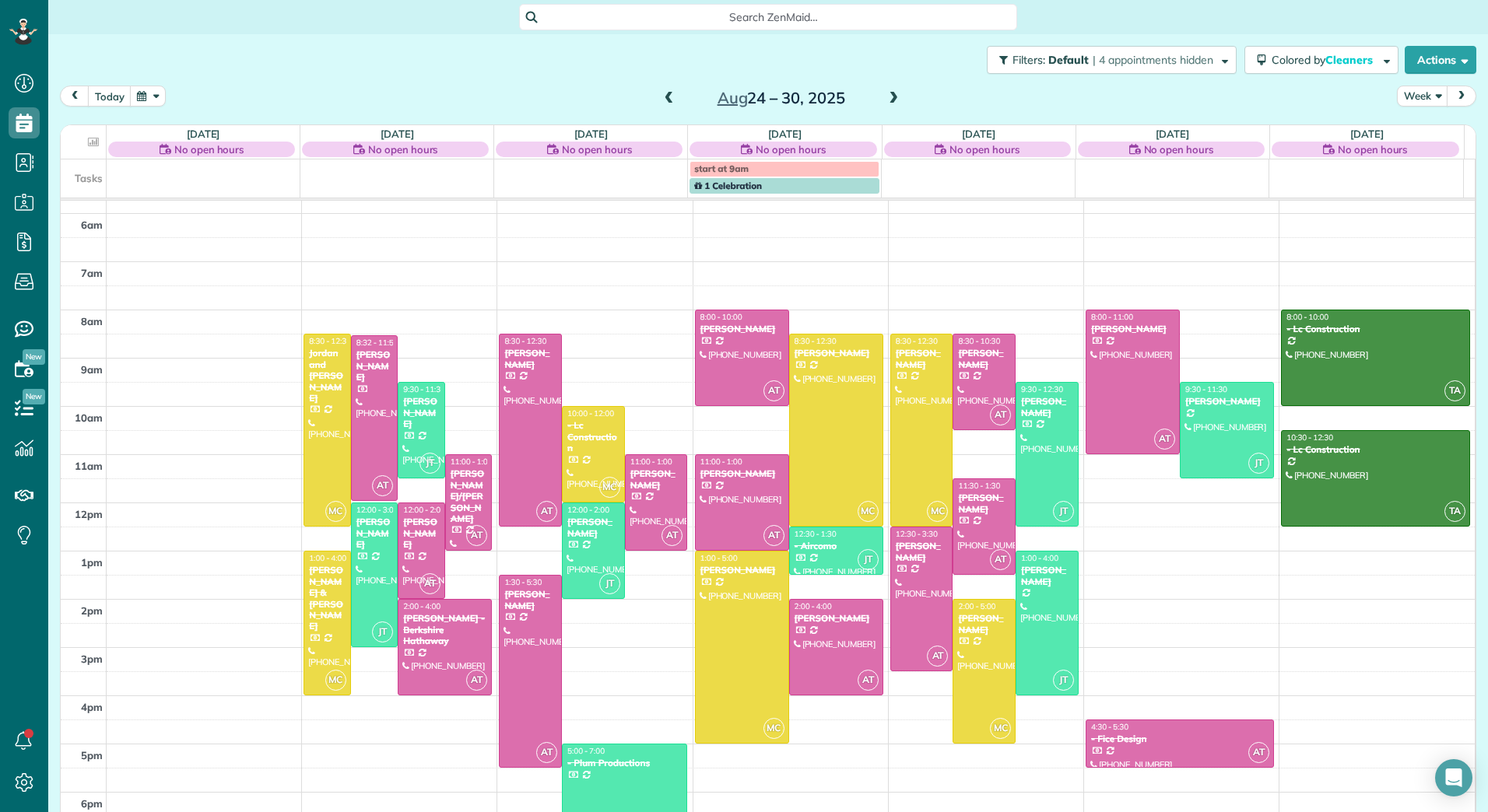
click at [660, 95] on span at bounding box center [669, 98] width 17 height 14
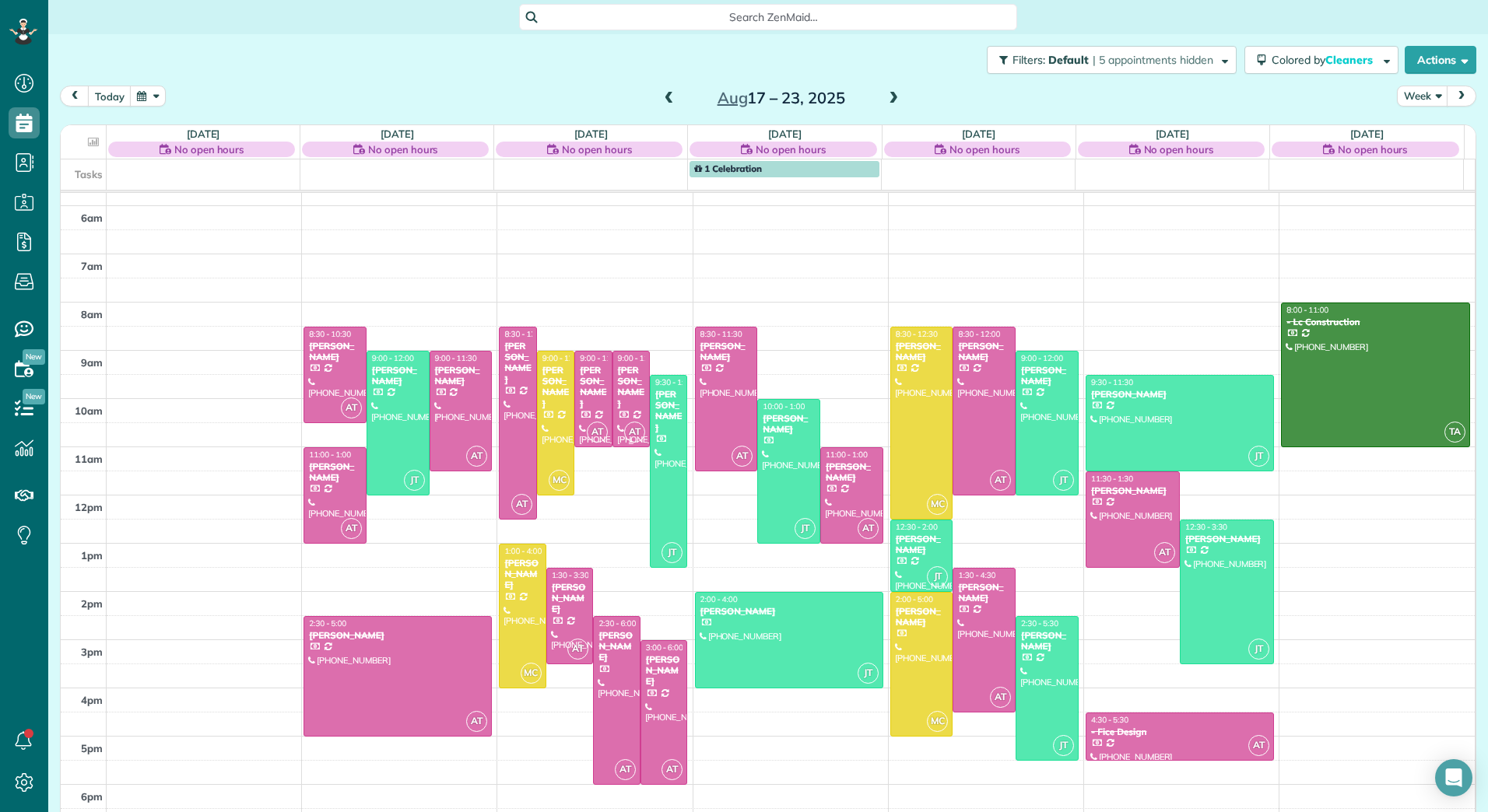
click at [617, 396] on div "[PERSON_NAME]" at bounding box center [630, 388] width 28 height 45
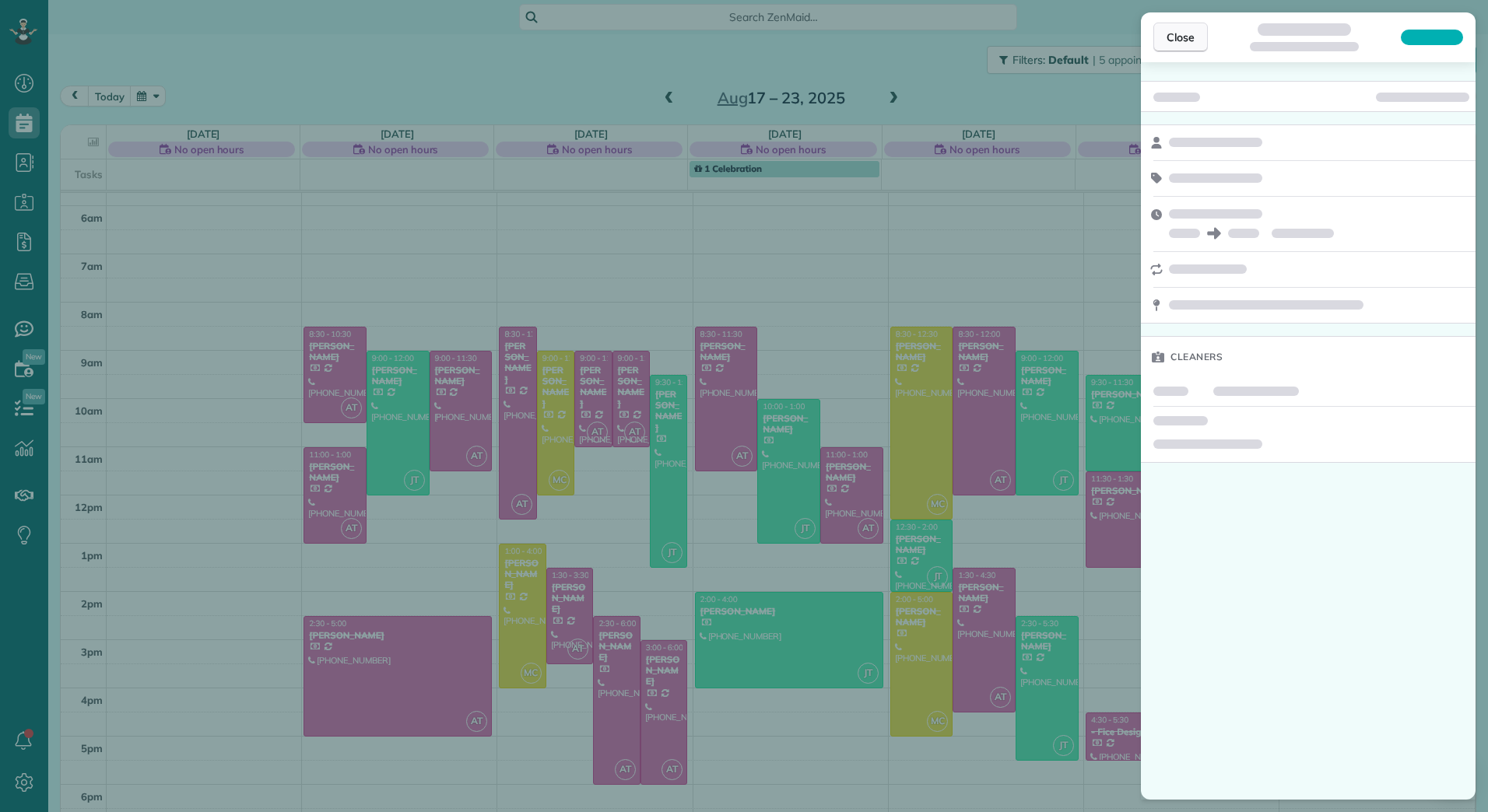
click at [1195, 31] on button "Close" at bounding box center [1180, 37] width 54 height 29
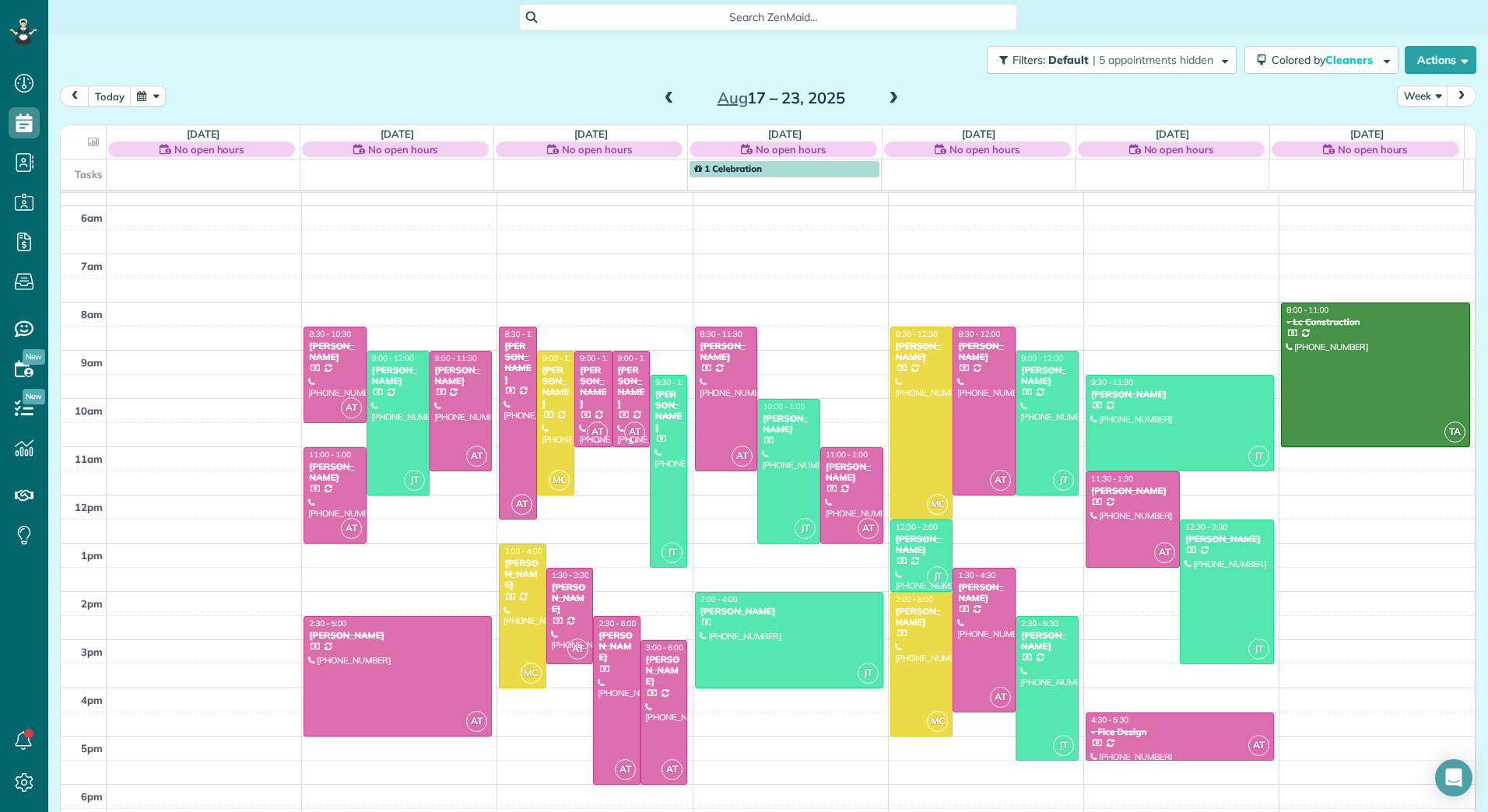
click at [621, 392] on div "[PERSON_NAME]" at bounding box center [630, 388] width 28 height 45
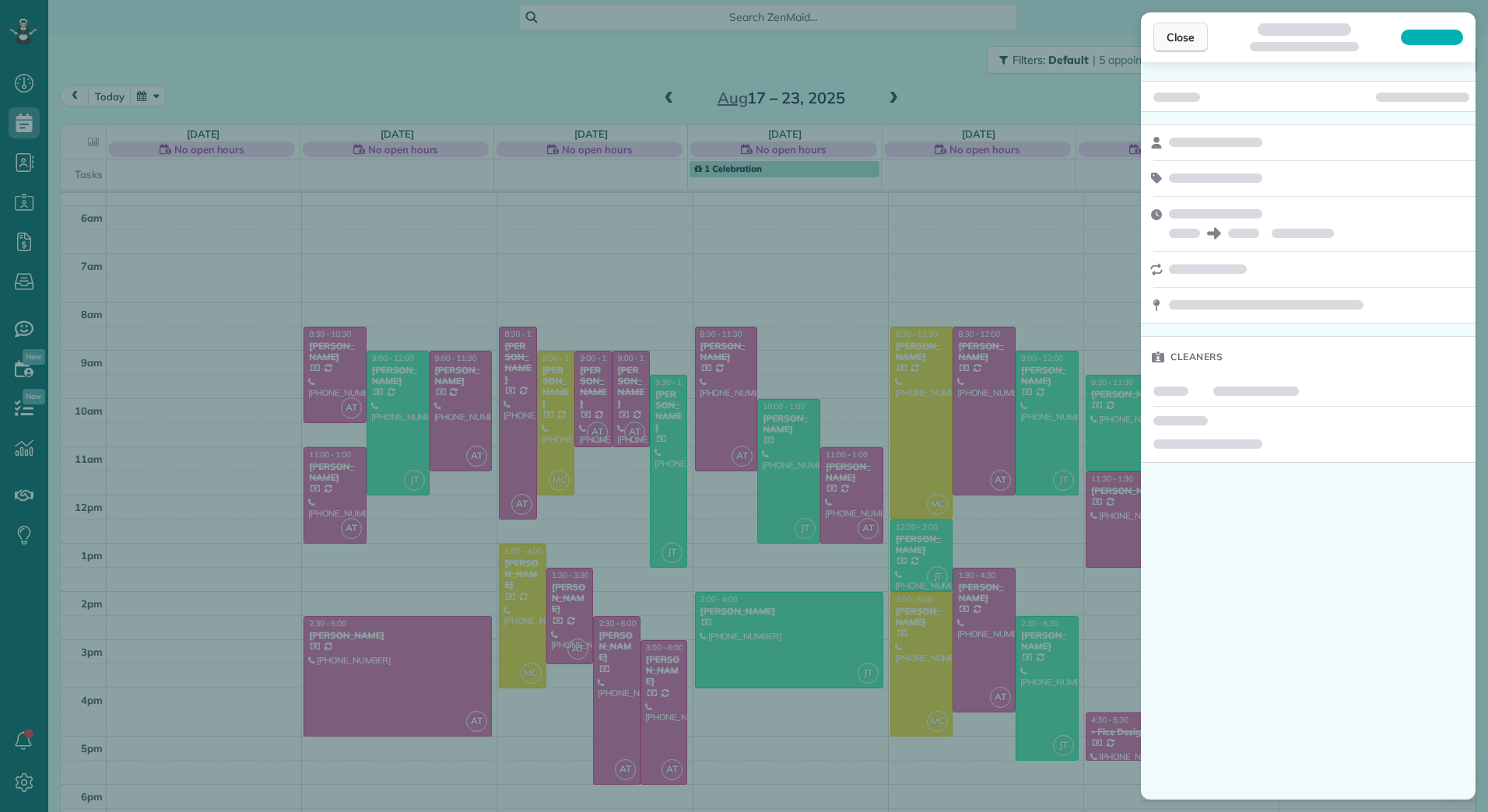
click at [1176, 29] on span "Close" at bounding box center [1180, 37] width 28 height 15
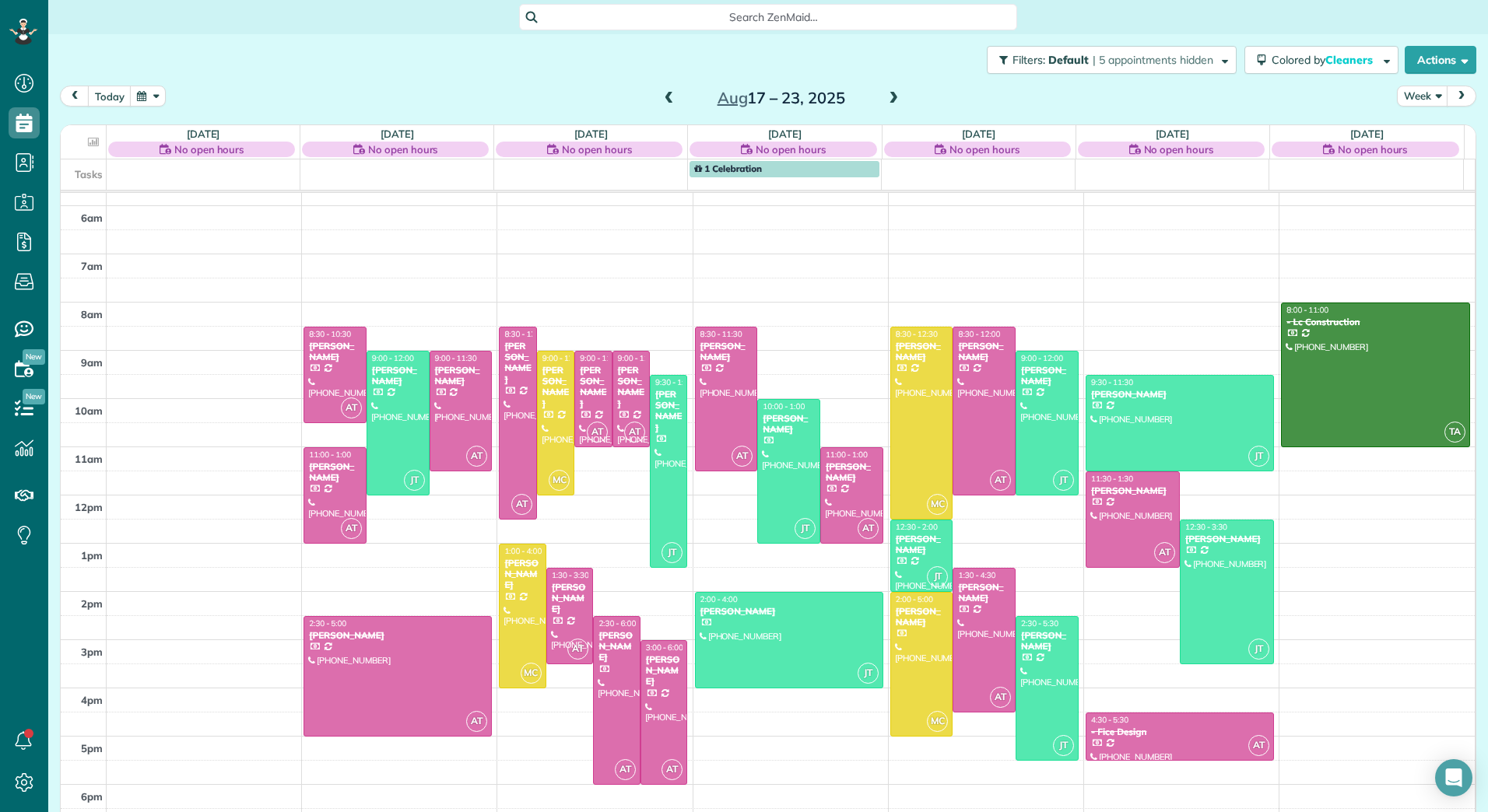
click at [664, 97] on span at bounding box center [669, 98] width 17 height 14
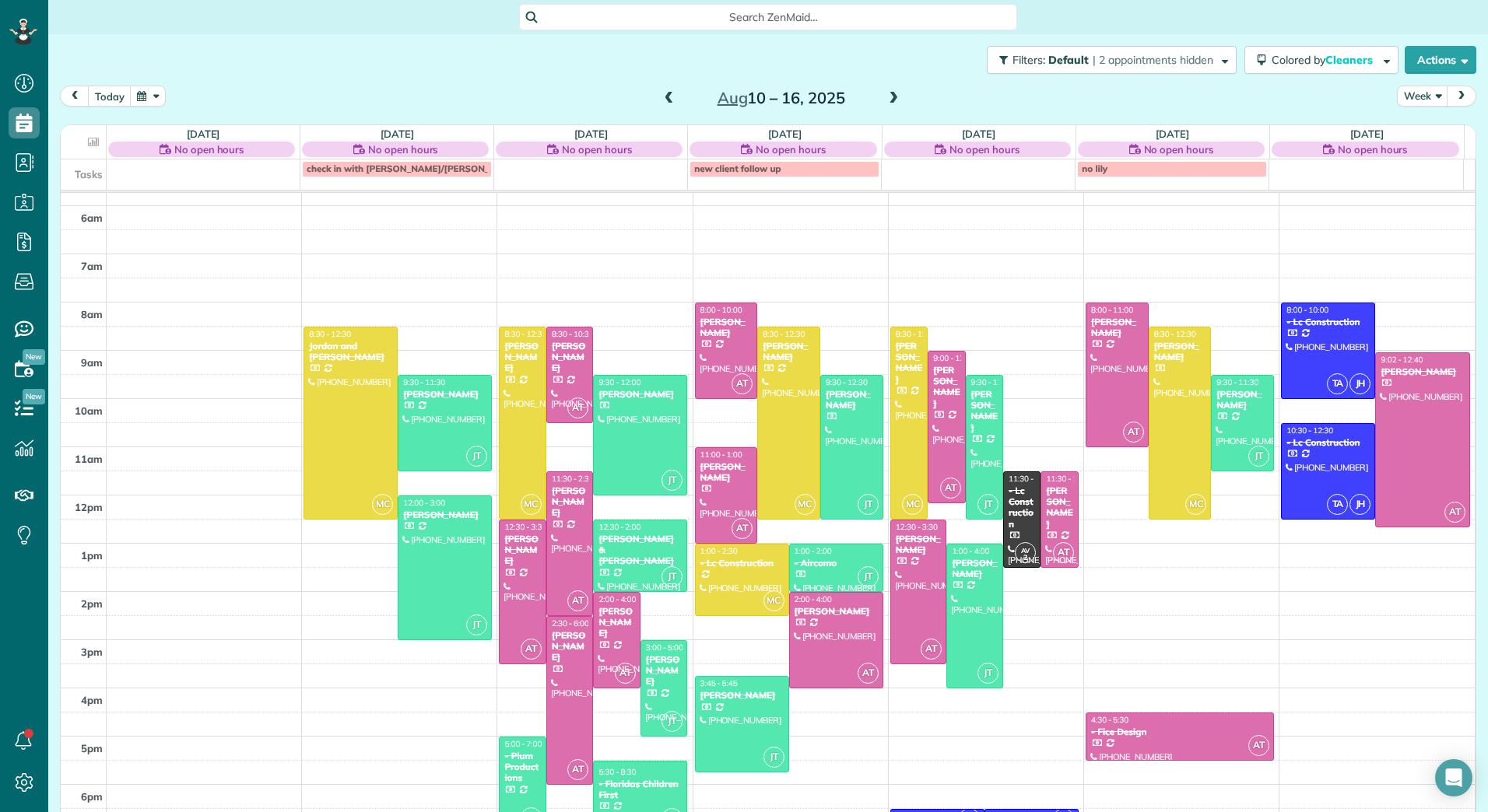
click at [664, 97] on span at bounding box center [669, 98] width 17 height 14
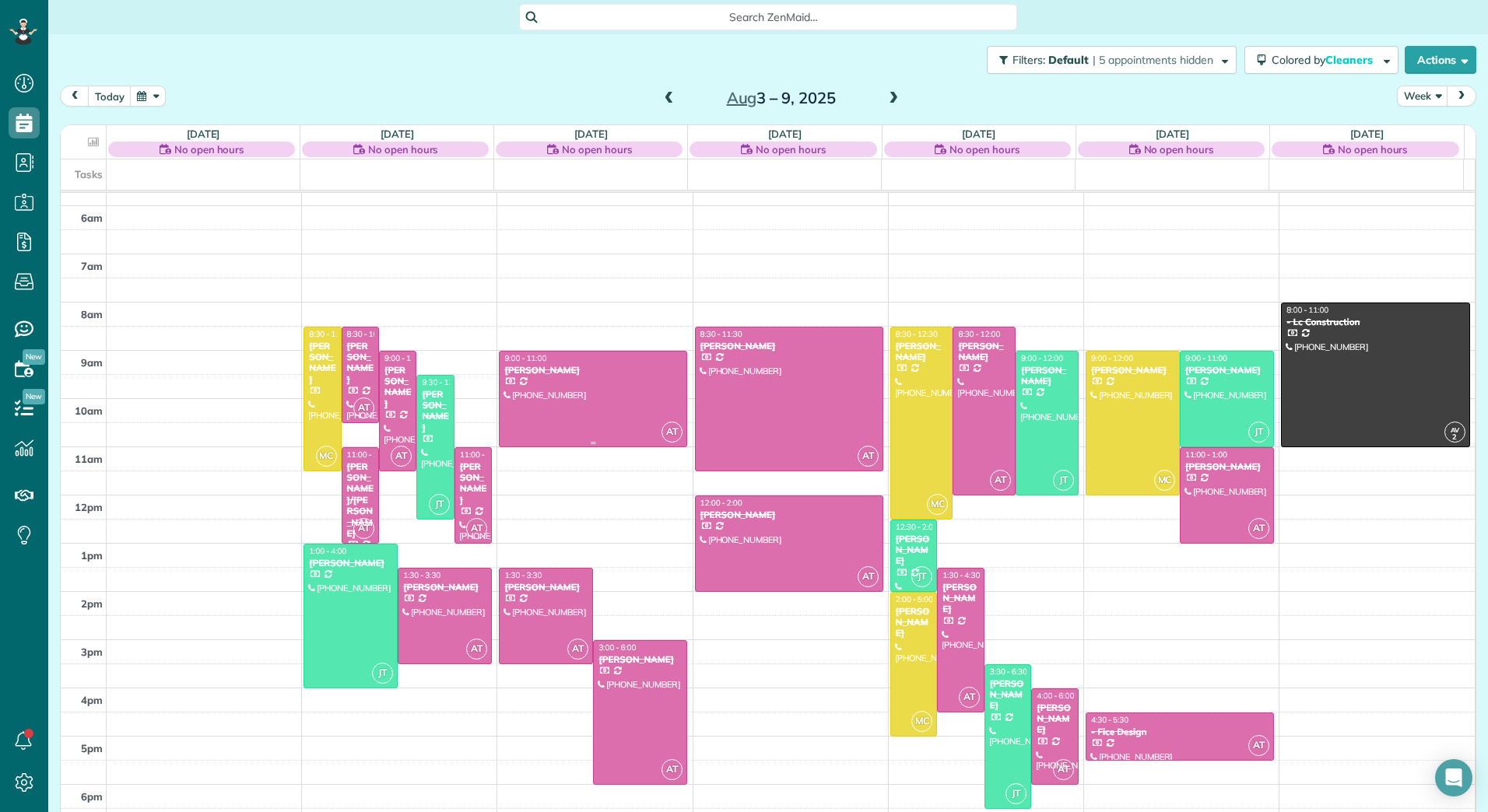
click at [563, 425] on div at bounding box center [593, 398] width 187 height 95
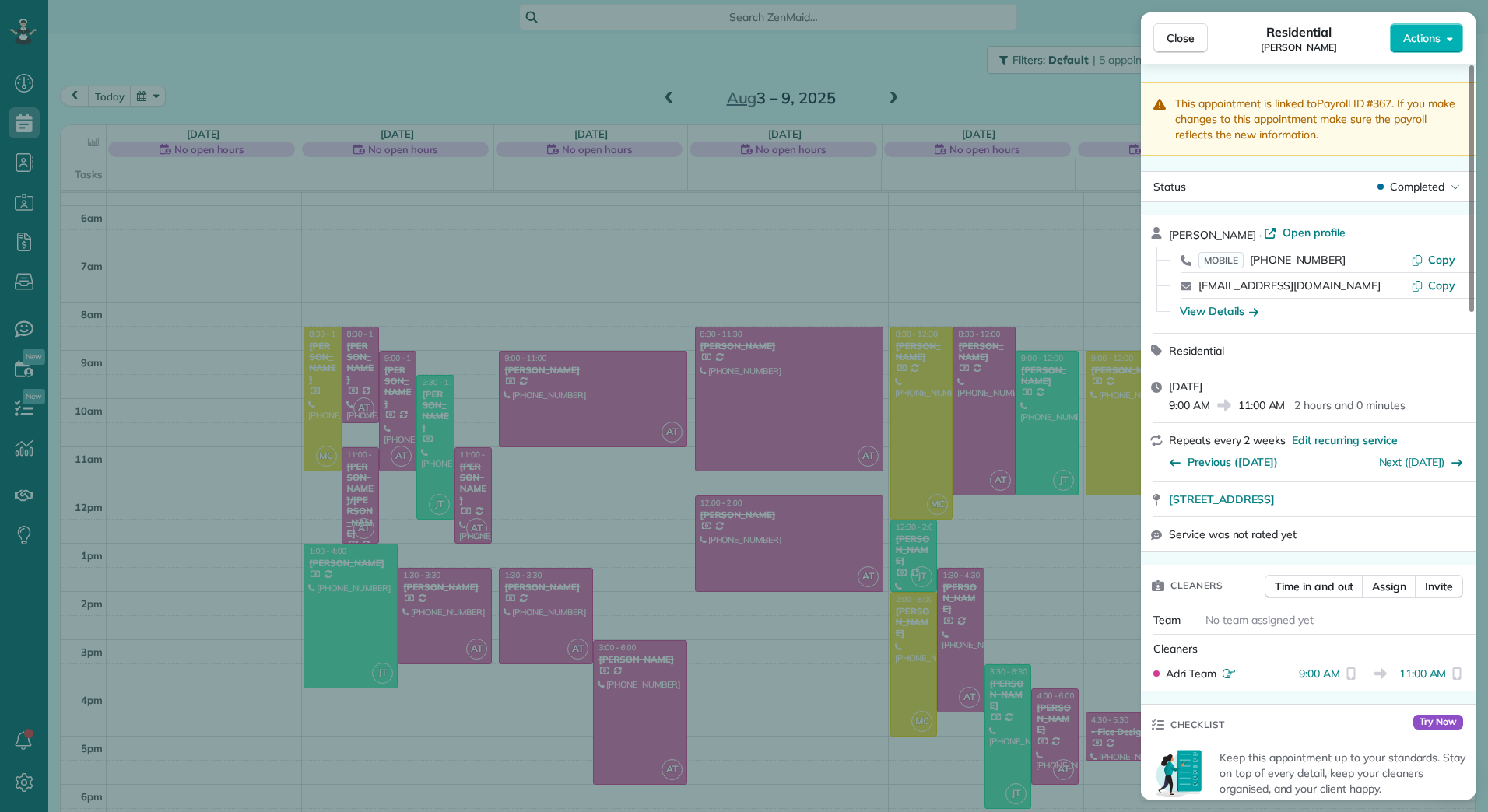
click at [885, 95] on div "Close Residential [PERSON_NAME] Actions This appointment is linked to Payroll I…" at bounding box center [744, 406] width 1488 height 812
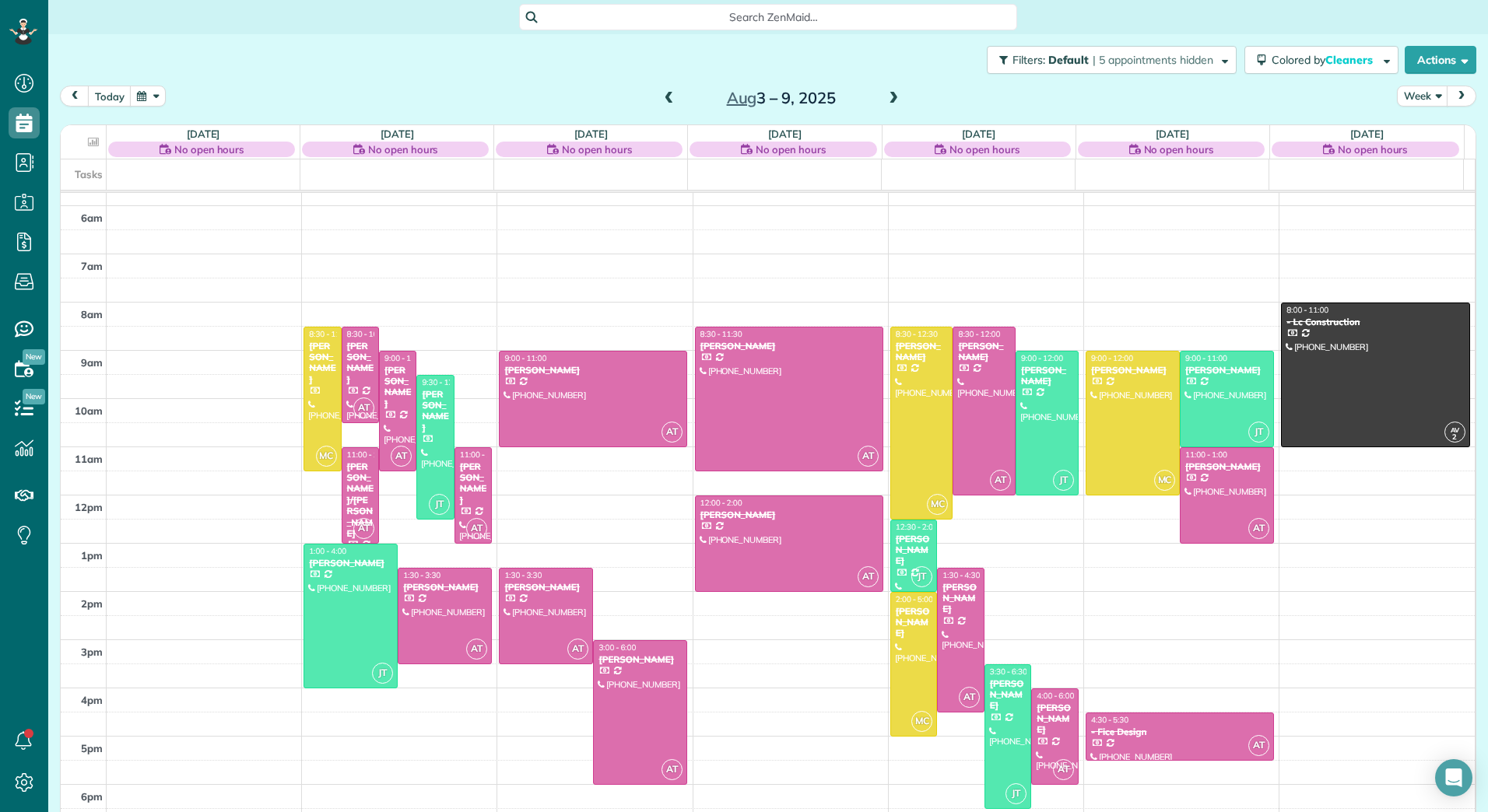
click at [885, 96] on span at bounding box center [892, 98] width 17 height 14
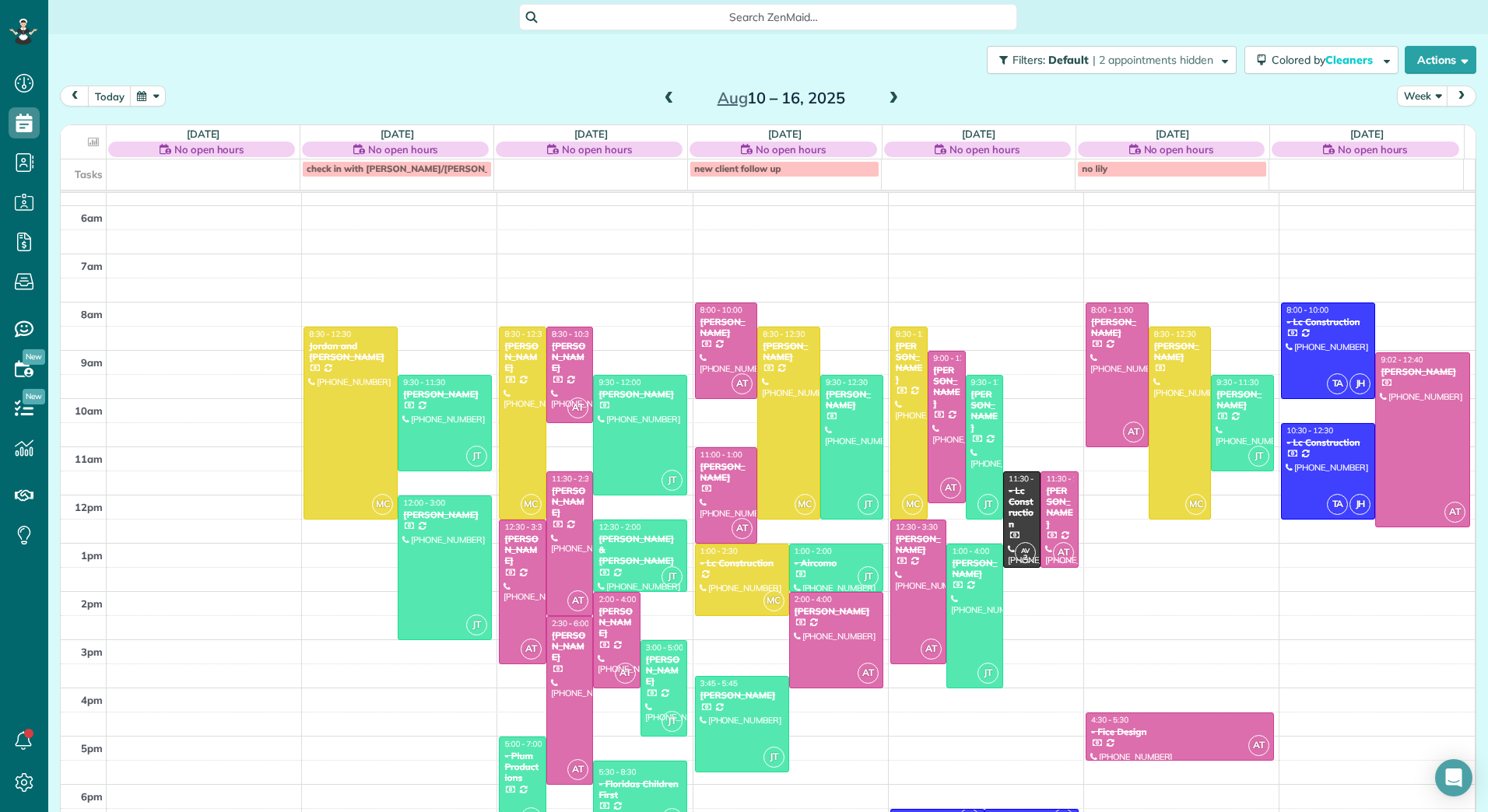
click at [885, 96] on span at bounding box center [892, 98] width 17 height 14
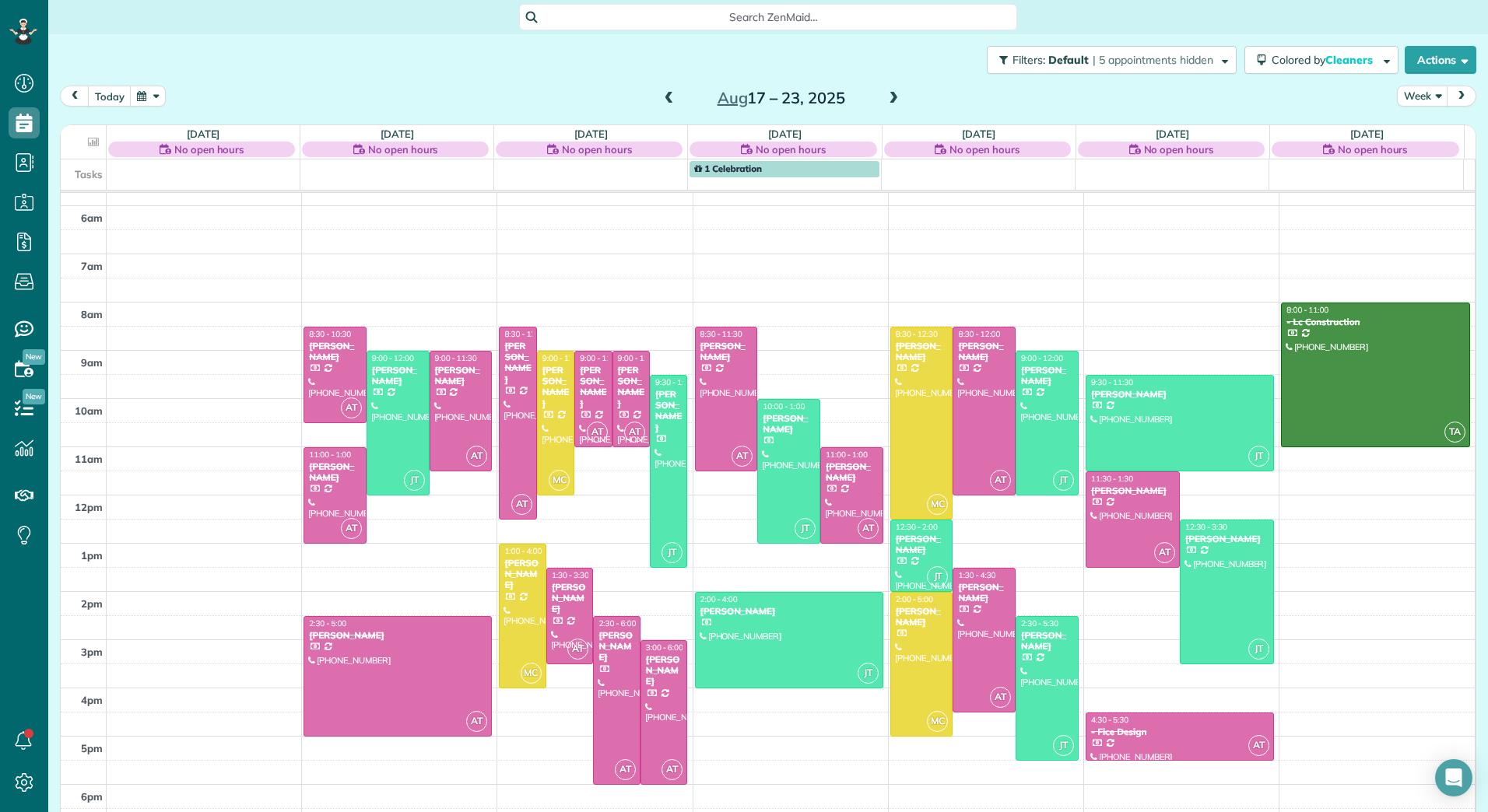
click at [885, 96] on span at bounding box center [892, 98] width 17 height 14
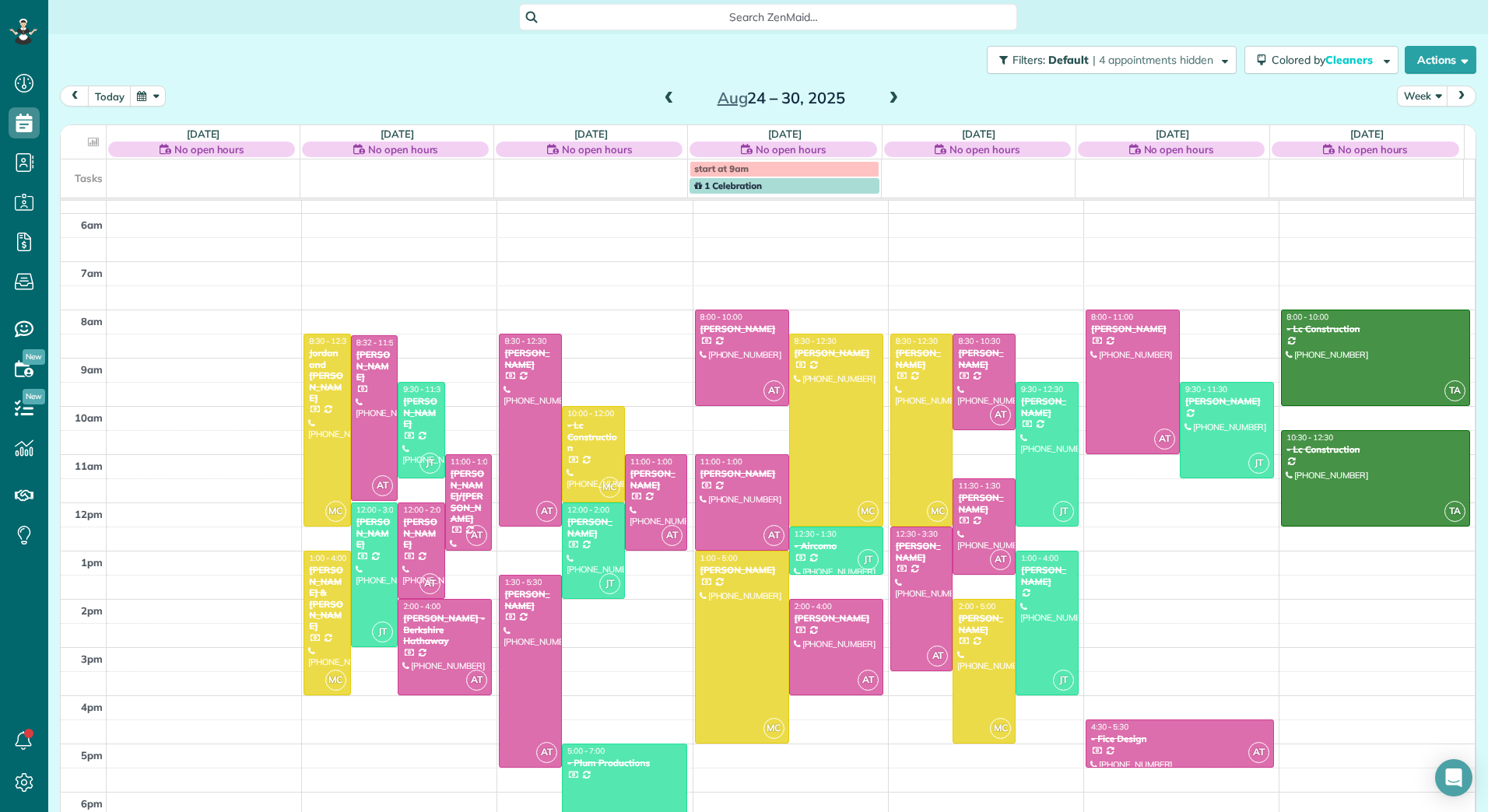
click at [885, 96] on span at bounding box center [892, 98] width 17 height 14
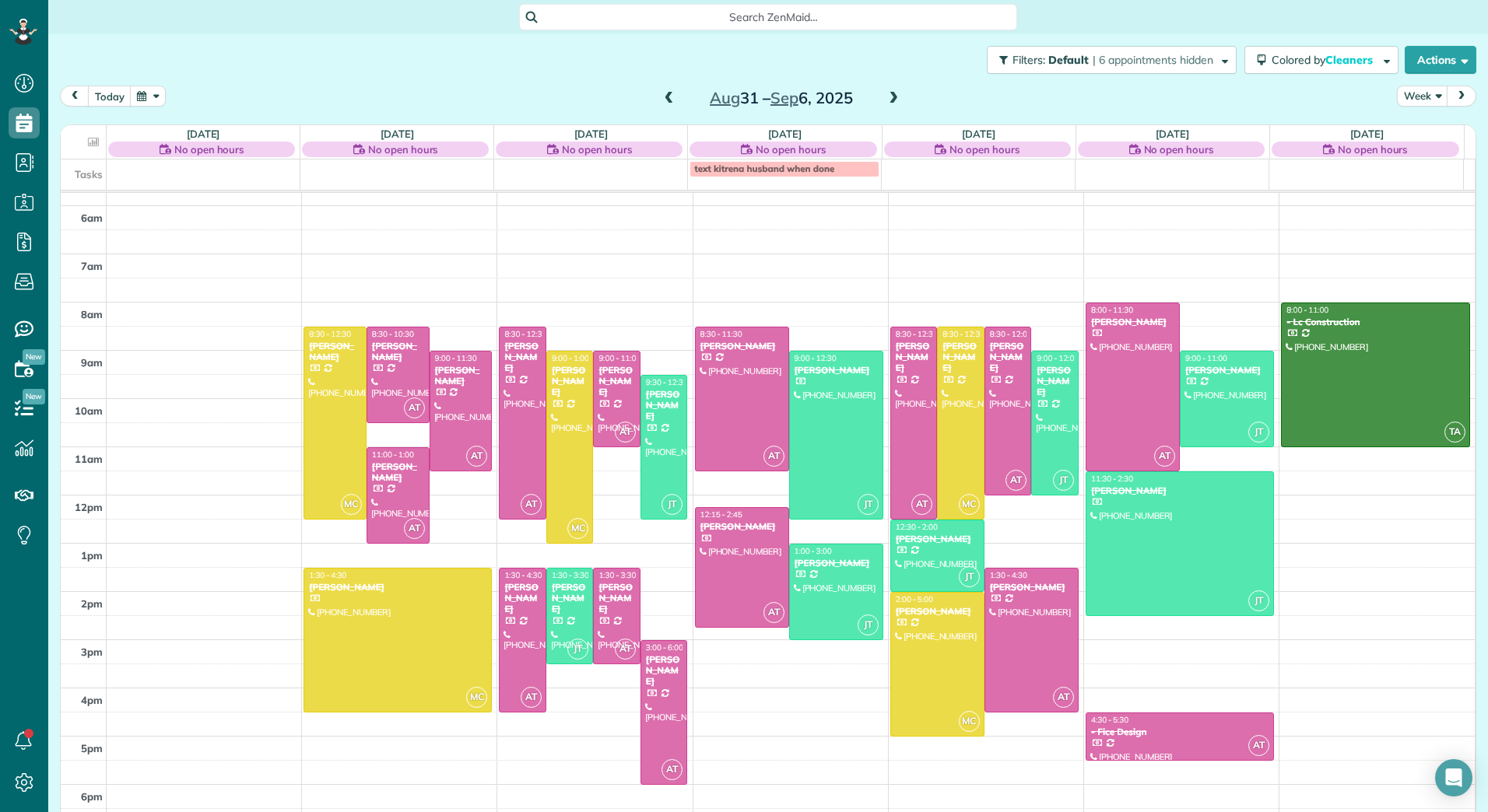
click at [885, 96] on span at bounding box center [892, 98] width 17 height 14
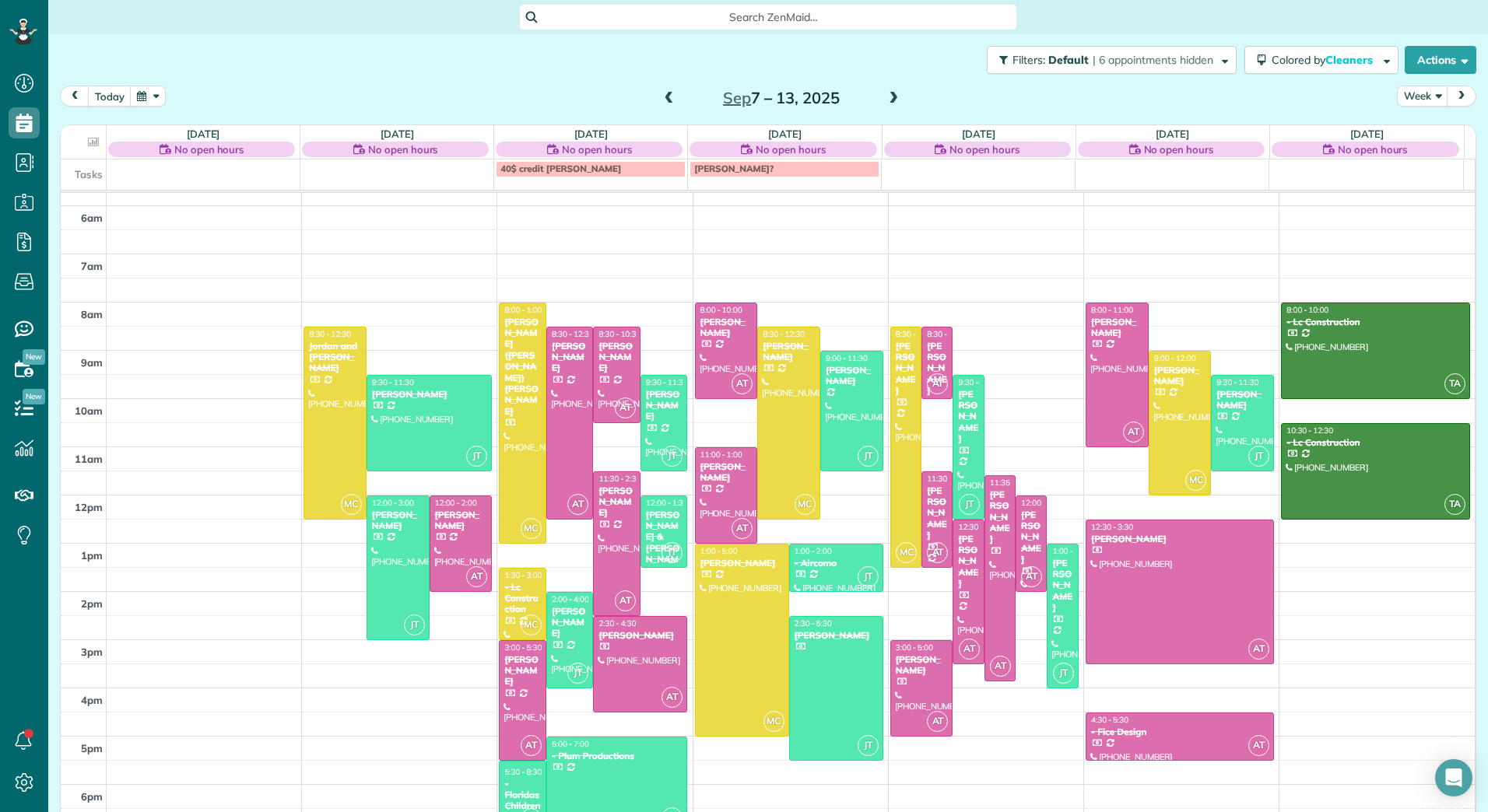
click at [885, 96] on span at bounding box center [892, 98] width 17 height 14
